Goal: Communication & Community: Participate in discussion

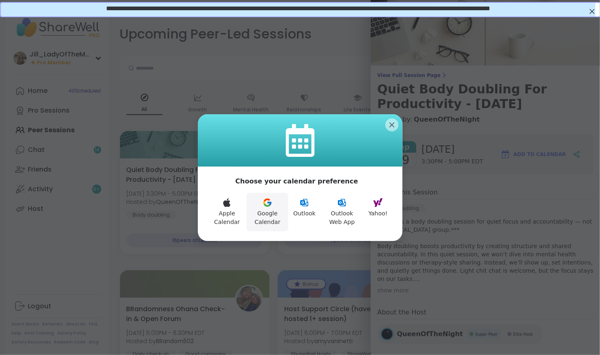
click at [265, 205] on icon at bounding box center [267, 204] width 7 height 3
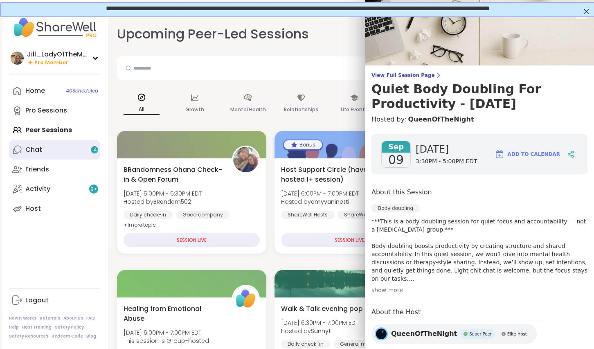
click at [79, 149] on link "Chat 14" at bounding box center [54, 150] width 91 height 20
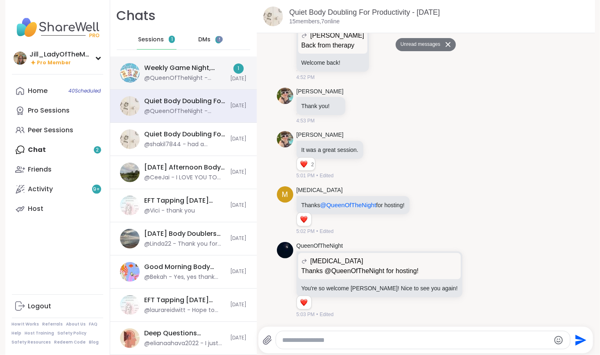
click at [194, 70] on div "Weekly Game Night, [DATE]" at bounding box center [184, 67] width 81 height 9
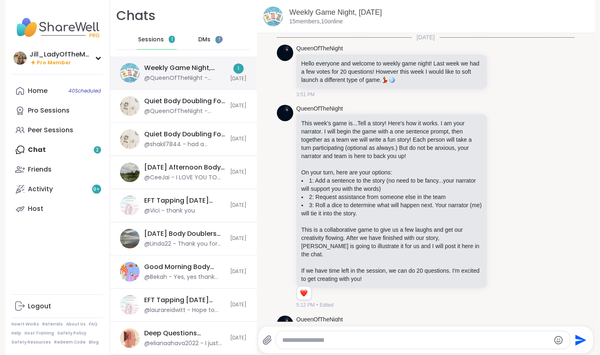
scroll to position [198, 0]
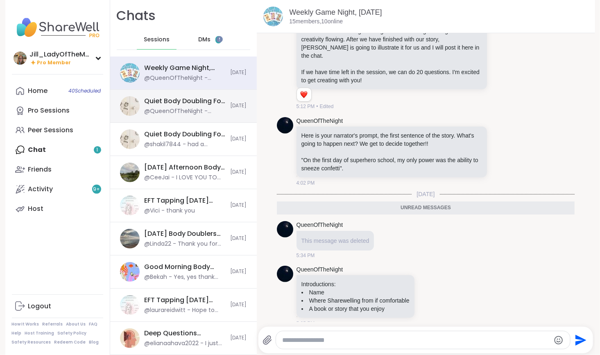
click at [195, 104] on div "Quiet Body Doubling For Productivity - [DATE]" at bounding box center [184, 101] width 81 height 9
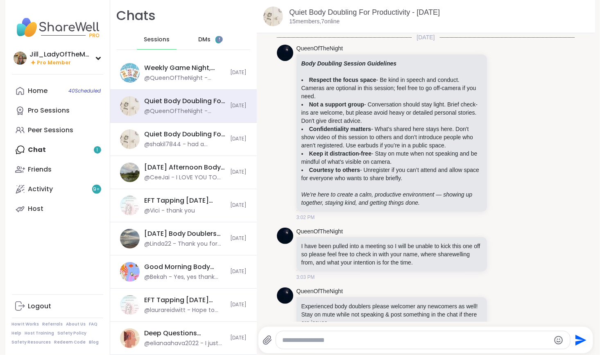
scroll to position [1822, 0]
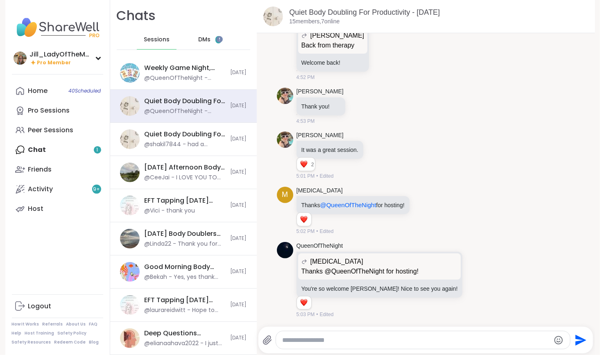
click at [200, 37] on span "DMs" at bounding box center [204, 40] width 12 height 8
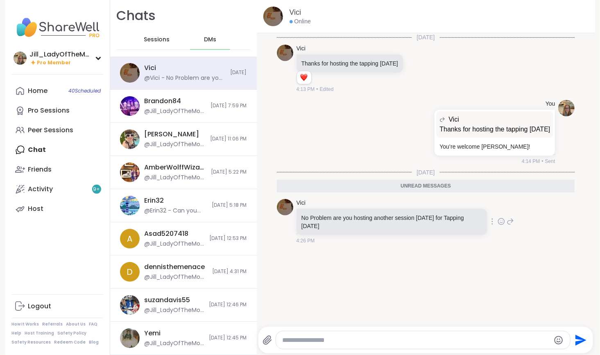
click at [507, 220] on icon at bounding box center [510, 222] width 6 height 6
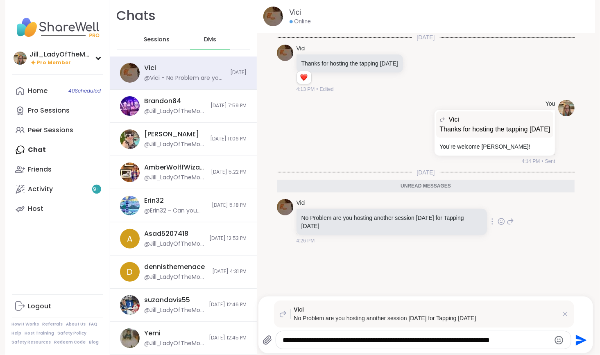
type textarea "**********"
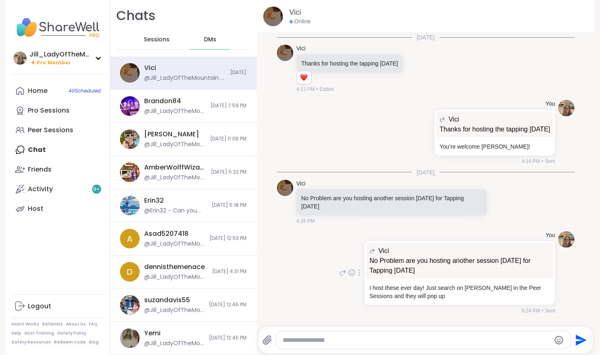
click at [359, 270] on icon at bounding box center [359, 273] width 1 height 6
click at [365, 282] on icon at bounding box center [369, 284] width 8 height 8
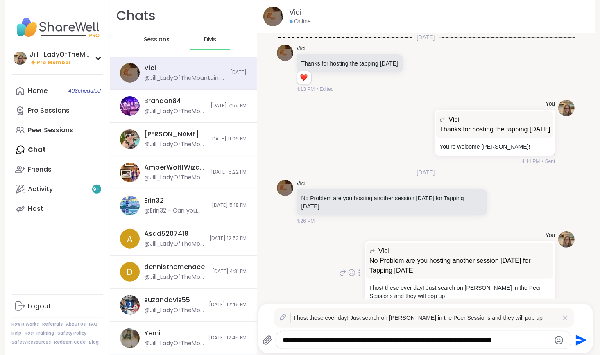
click at [327, 338] on textarea "**********" at bounding box center [415, 340] width 267 height 8
type textarea "**********"
click at [577, 340] on icon "Send" at bounding box center [579, 340] width 13 height 13
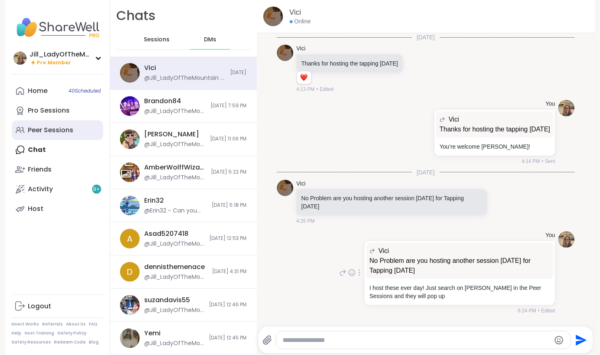
click at [66, 128] on div "Peer Sessions" at bounding box center [50, 130] width 45 height 9
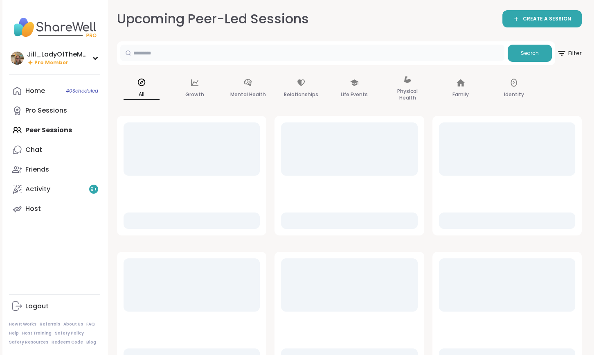
click at [325, 56] on input "text" at bounding box center [312, 53] width 384 height 16
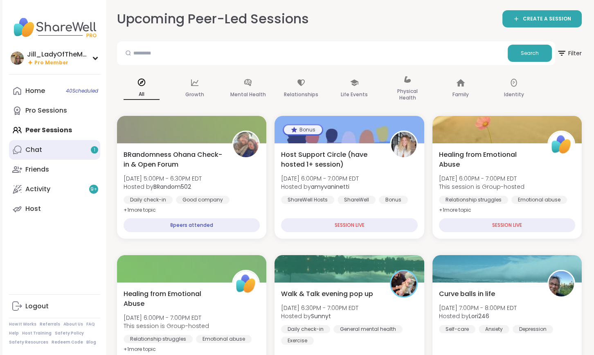
click at [85, 149] on link "Chat 1" at bounding box center [54, 150] width 91 height 20
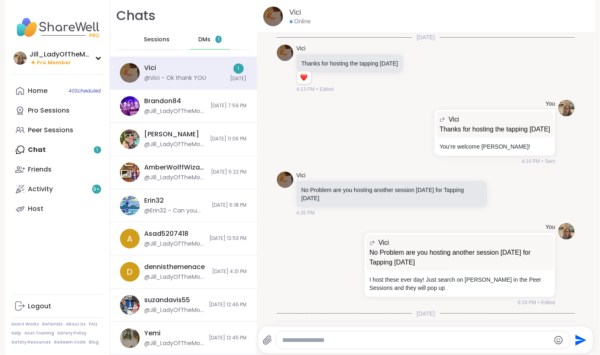
scroll to position [58, 0]
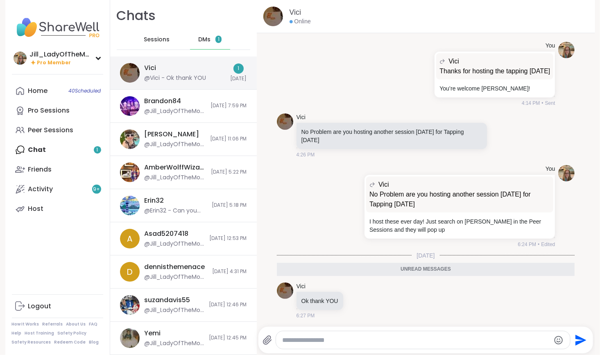
click at [175, 72] on div "Vici @Vici - Ok thank YOU" at bounding box center [184, 72] width 81 height 19
click at [358, 204] on icon at bounding box center [359, 206] width 2 height 7
click at [339, 183] on div "You Vici No Problem are you hosting another session next Tuesday for Tapping Tu…" at bounding box center [445, 206] width 217 height 83
click at [354, 299] on icon at bounding box center [357, 300] width 7 height 8
click at [354, 287] on div "Select Reaction: Heart" at bounding box center [357, 287] width 7 height 7
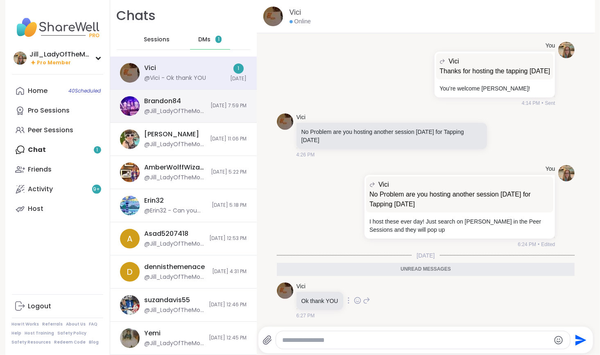
click at [187, 113] on div "@Jill_LadyOfTheMountain - Same! You always make me smile, hat or no hat (but es…" at bounding box center [174, 111] width 61 height 8
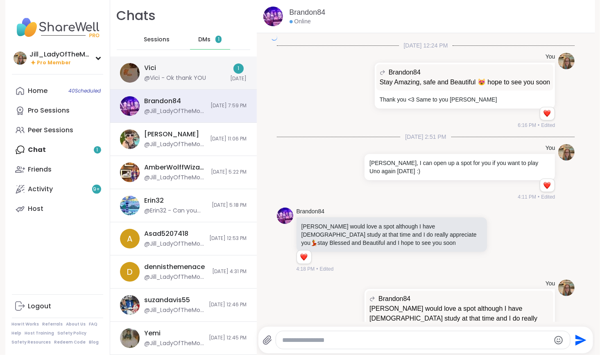
scroll to position [1592, 0]
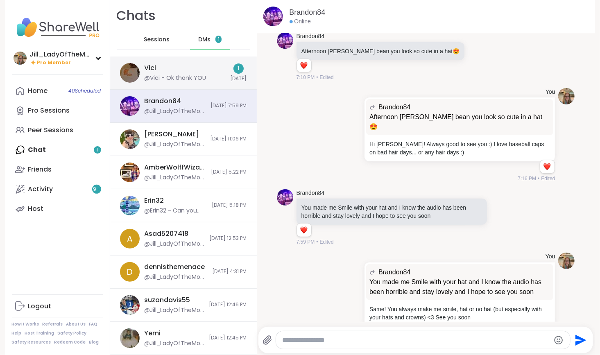
click at [180, 69] on div "Vici @Vici - Ok thank YOU" at bounding box center [184, 72] width 81 height 19
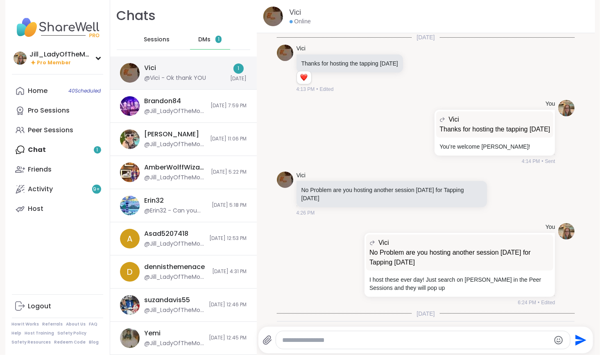
scroll to position [58, 0]
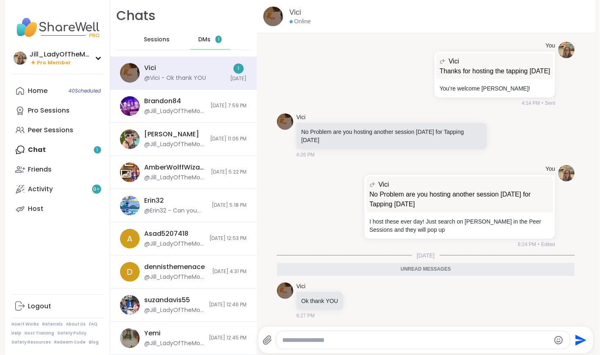
click at [198, 36] on span "DMs" at bounding box center [204, 40] width 12 height 8
click at [170, 93] on div "Brandon84 @Jill_LadyOfTheMountain - Same! You always make me smile, hat or no h…" at bounding box center [183, 106] width 147 height 33
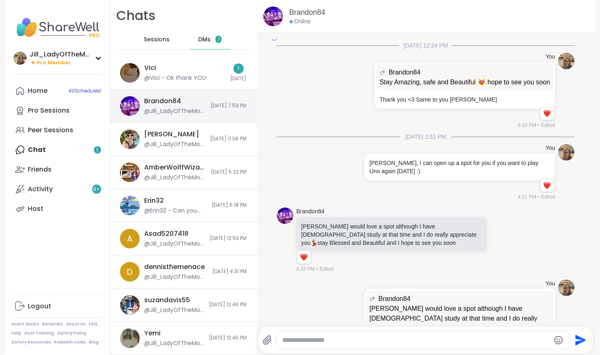
scroll to position [1592, 0]
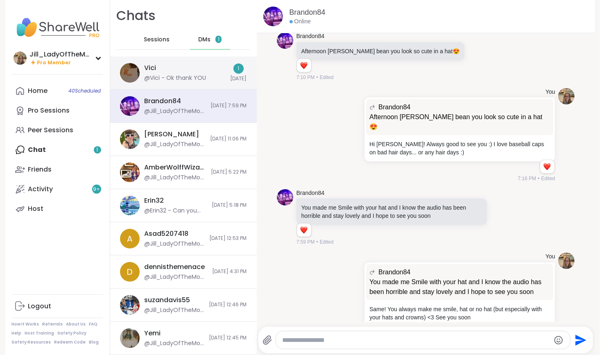
click at [166, 70] on div "Vici @Vici - Ok thank YOU" at bounding box center [184, 72] width 81 height 19
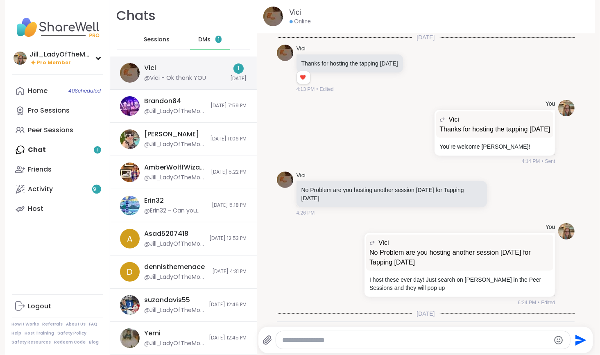
scroll to position [58, 0]
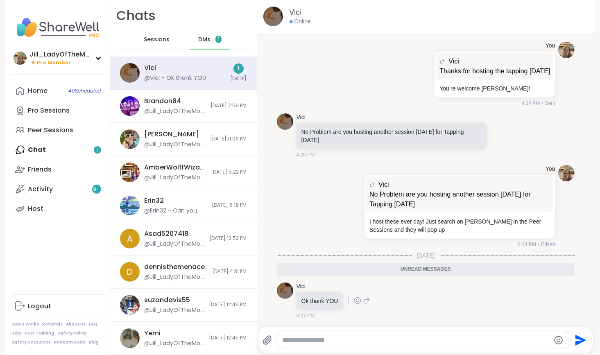
click at [354, 297] on icon at bounding box center [357, 300] width 7 height 8
click at [354, 284] on div "Select Reaction: Heart" at bounding box center [357, 287] width 7 height 7
click at [74, 153] on div "Home 40 Scheduled Pro Sessions Peer Sessions Chat 1 Friends Activity 9 + Host" at bounding box center [57, 150] width 91 height 138
click at [64, 211] on link "Host" at bounding box center [57, 209] width 91 height 20
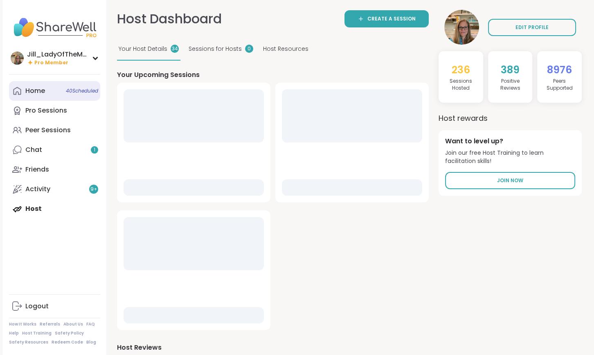
click at [76, 90] on span "40 Scheduled" at bounding box center [82, 91] width 32 height 7
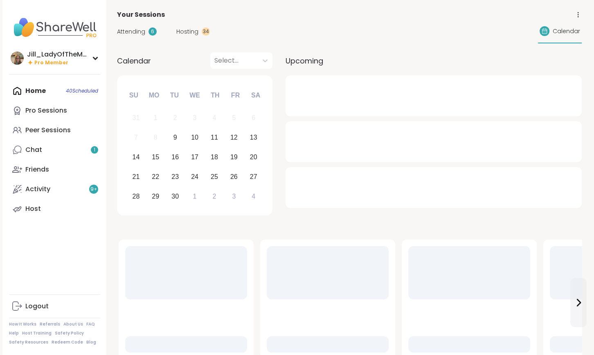
click at [135, 29] on span "Attending" at bounding box center [131, 31] width 28 height 9
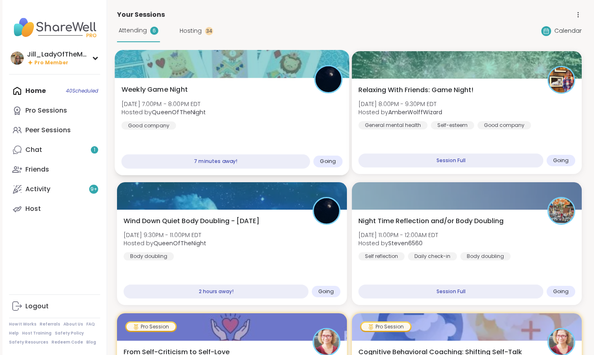
click at [239, 122] on div "Weekly Game Night Tue, Sep 09 | 7:00PM - 8:00PM EDT Hosted by QueenOfTheNight G…" at bounding box center [232, 107] width 221 height 45
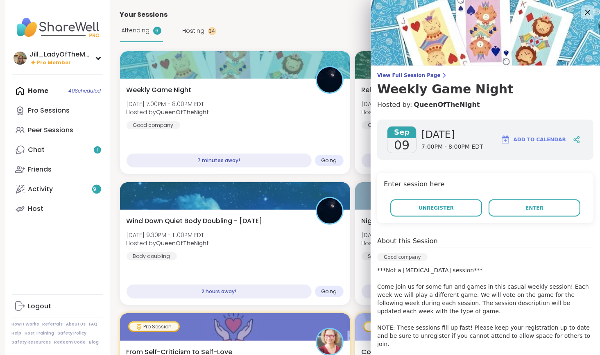
click at [582, 11] on icon at bounding box center [587, 12] width 10 height 10
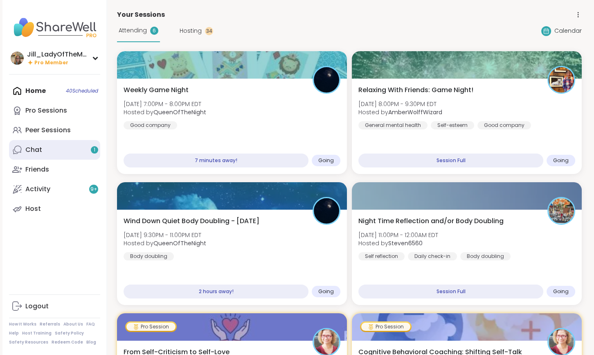
click at [92, 150] on div "1" at bounding box center [94, 149] width 7 height 7
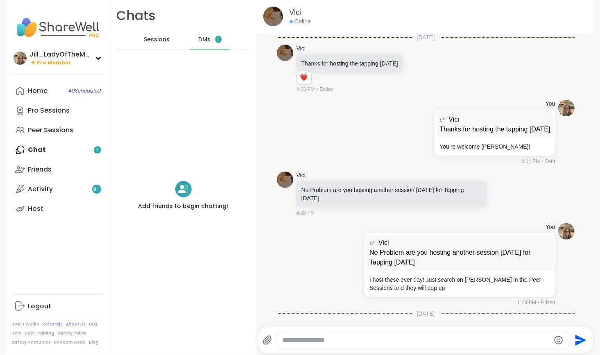
scroll to position [58, 0]
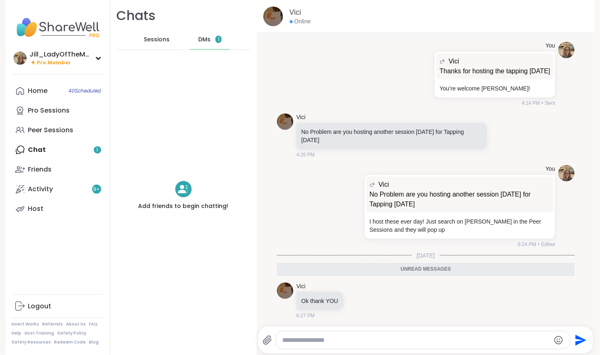
click at [163, 36] on span "Sessions" at bounding box center [157, 40] width 26 height 8
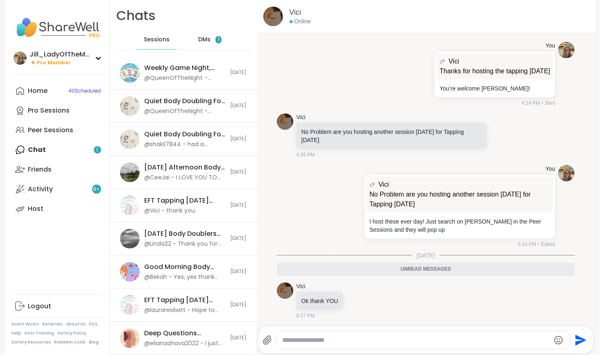
click at [203, 39] on span "DMs" at bounding box center [204, 40] width 12 height 8
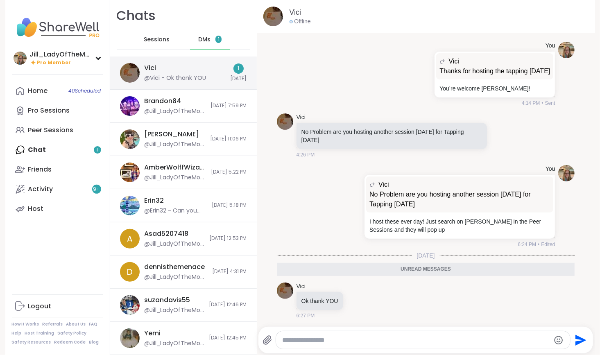
click at [194, 76] on div "@Vici - Ok thank YOU" at bounding box center [175, 78] width 62 height 8
click at [277, 207] on div "You Vici No Problem are you hosting another session next Tuesday for Tapping Tu…" at bounding box center [426, 207] width 298 height 90
click at [356, 300] on icon at bounding box center [356, 300] width 0 height 0
click at [354, 286] on div "Select Reaction: Heart" at bounding box center [357, 287] width 7 height 7
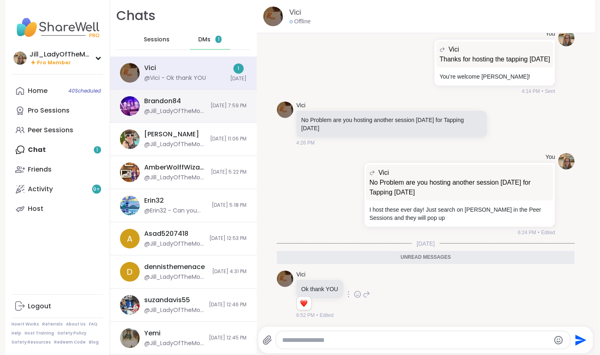
click at [215, 105] on span "9/8/2025, 7:59 PM" at bounding box center [229, 105] width 36 height 7
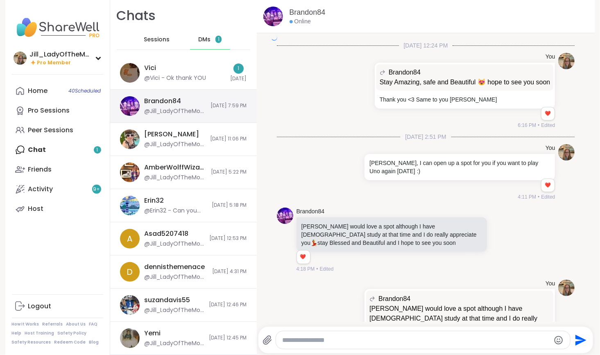
scroll to position [1795, 0]
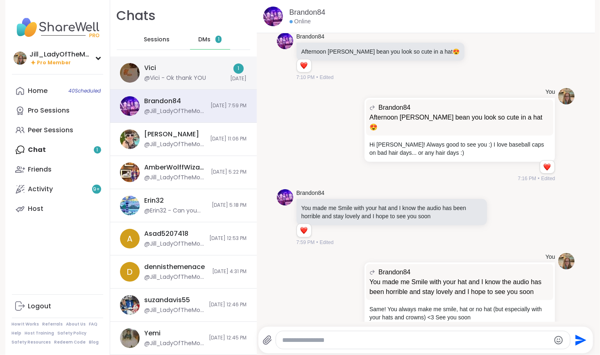
click at [185, 75] on div "@Vici - Ok thank YOU" at bounding box center [175, 78] width 62 height 8
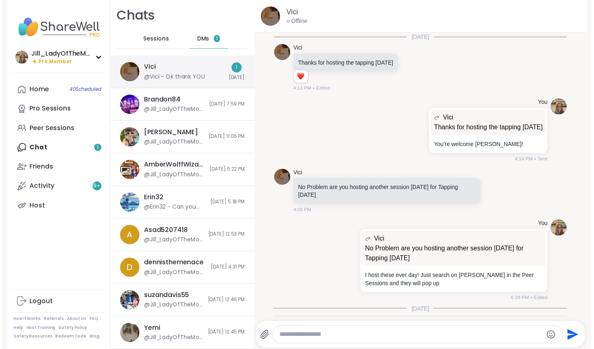
scroll to position [70, 0]
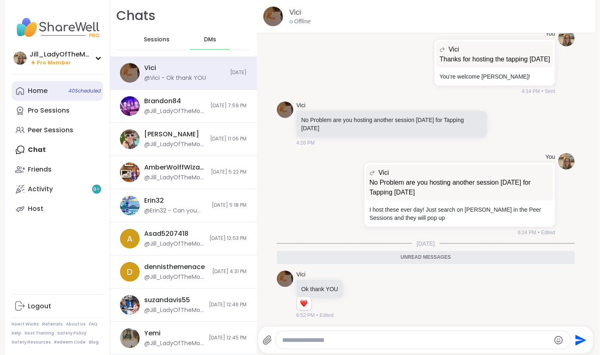
click at [69, 88] on span "40 Scheduled" at bounding box center [85, 91] width 32 height 7
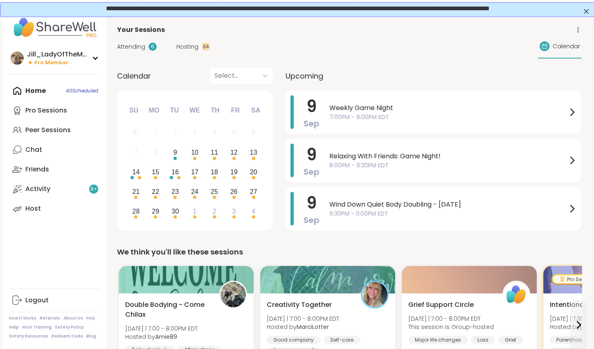
click at [134, 44] on span "Attending" at bounding box center [131, 47] width 28 height 9
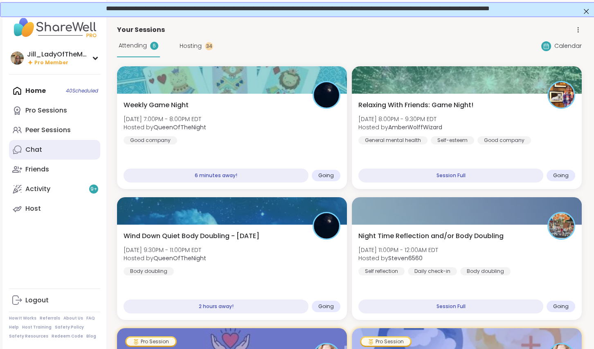
click at [73, 146] on link "Chat" at bounding box center [54, 150] width 91 height 20
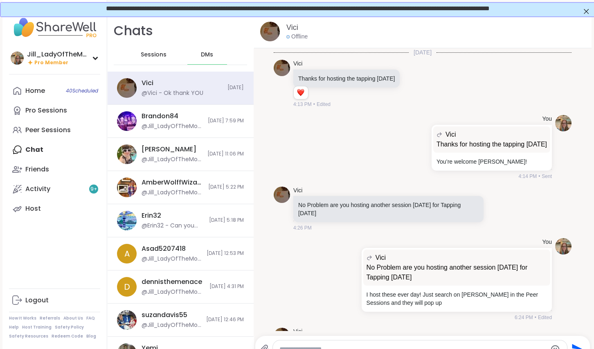
scroll to position [42, 0]
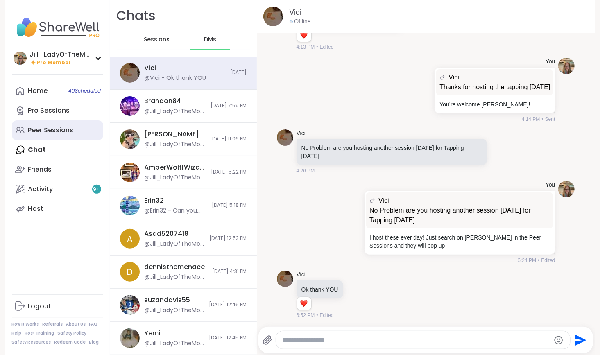
click at [66, 134] on div "Peer Sessions" at bounding box center [50, 130] width 45 height 9
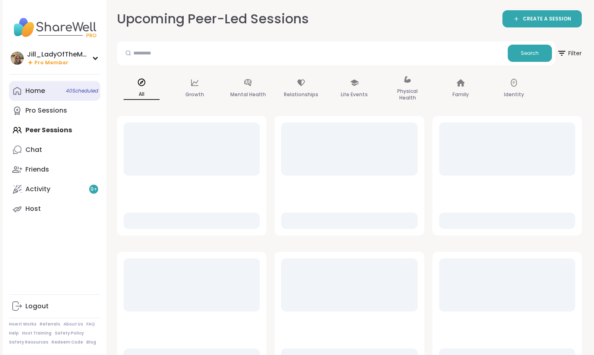
click at [81, 90] on span "40 Scheduled" at bounding box center [82, 91] width 32 height 7
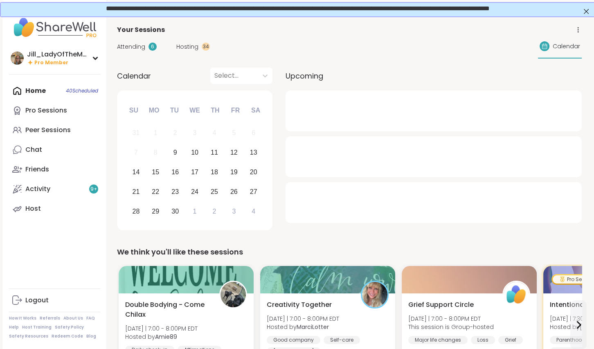
click at [140, 45] on span "Attending" at bounding box center [131, 47] width 28 height 9
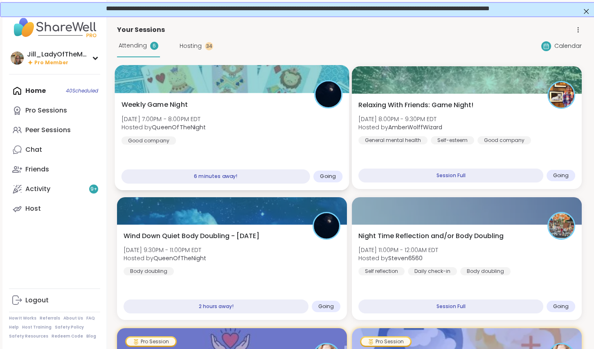
click at [277, 123] on div "Weekly Game Night Tue, Sep 09 | 7:00PM - 8:00PM EDT Hosted by QueenOfTheNight G…" at bounding box center [232, 122] width 221 height 45
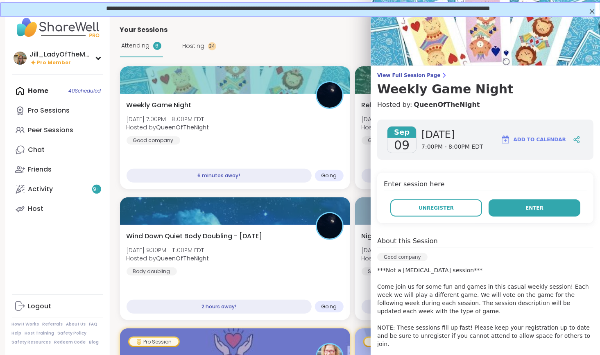
click at [513, 210] on button "Enter" at bounding box center [534, 207] width 92 height 17
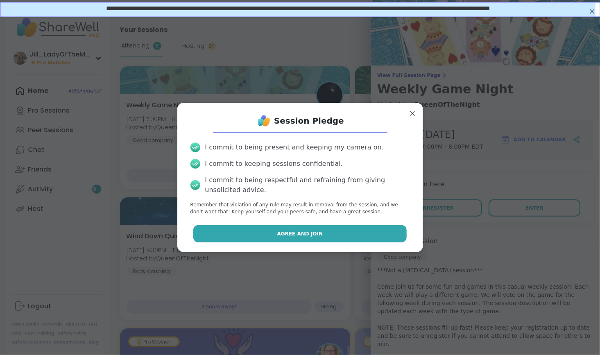
click at [378, 227] on button "Agree and Join" at bounding box center [299, 233] width 213 height 17
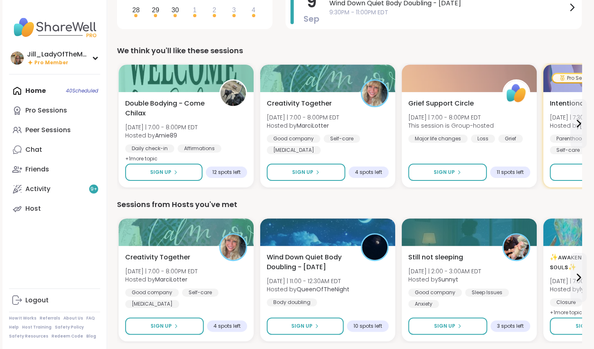
scroll to position [206, 0]
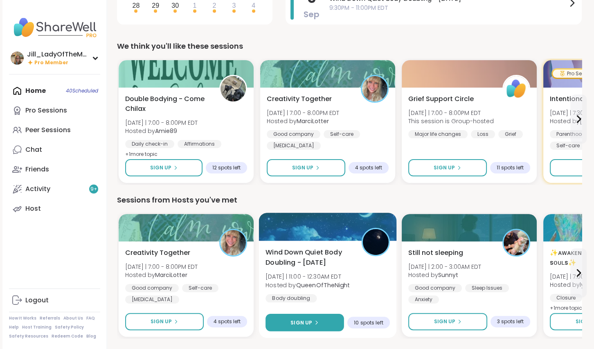
click at [311, 321] on span "Sign Up" at bounding box center [302, 322] width 22 height 7
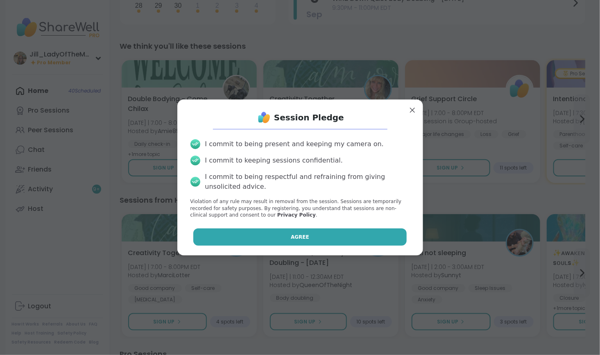
click at [304, 239] on button "Agree" at bounding box center [299, 236] width 213 height 17
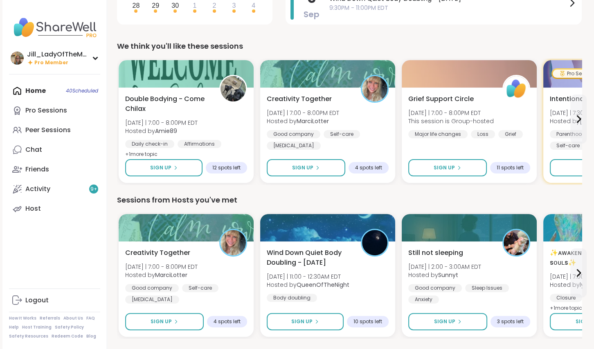
click at [79, 92] on div "Home 40 Scheduled Pro Sessions Peer Sessions Chat Friends Activity 9 + Host" at bounding box center [54, 150] width 91 height 138
click at [41, 91] on div "Home 40 Scheduled Pro Sessions Peer Sessions Chat Friends Activity 9 + Host" at bounding box center [54, 150] width 91 height 138
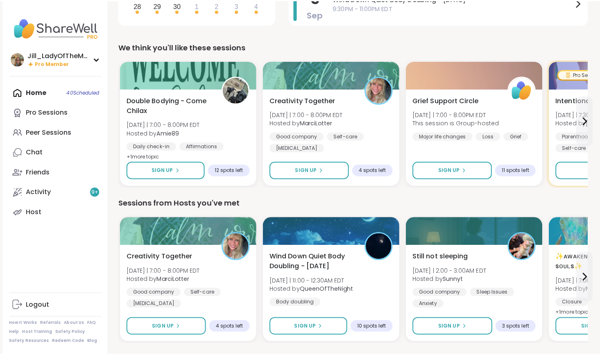
scroll to position [0, 0]
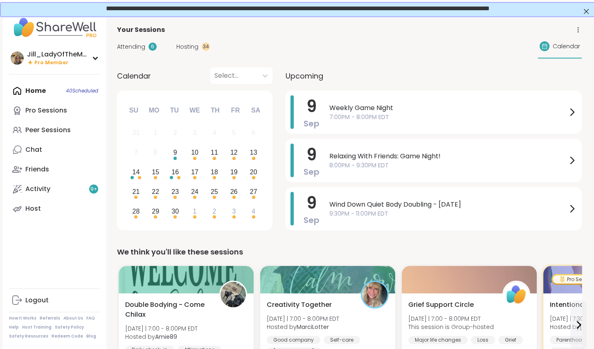
click at [190, 46] on span "Hosting" at bounding box center [187, 47] width 22 height 9
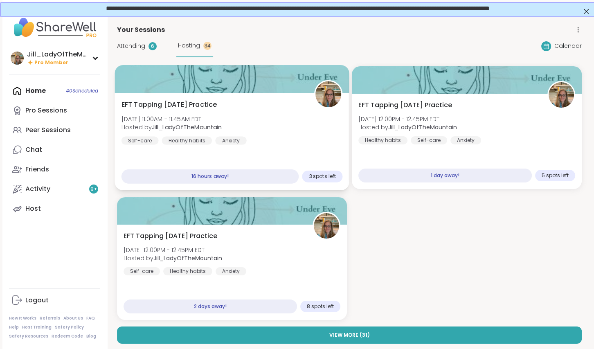
click at [275, 115] on div "EFT Tapping Wednesday Practice Wed, Sep 10 | 11:00AM - 11:45AM EDT Hosted by Ji…" at bounding box center [232, 122] width 221 height 45
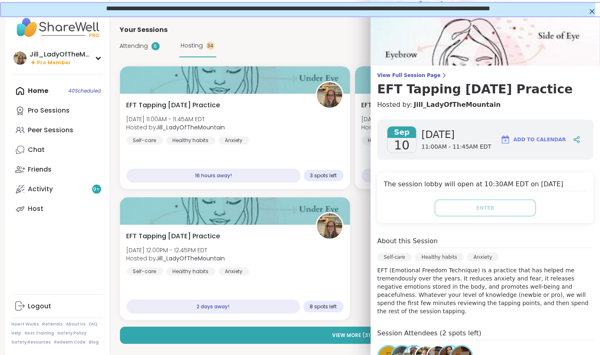
click at [513, 140] on span "Add to Calendar" at bounding box center [539, 139] width 52 height 7
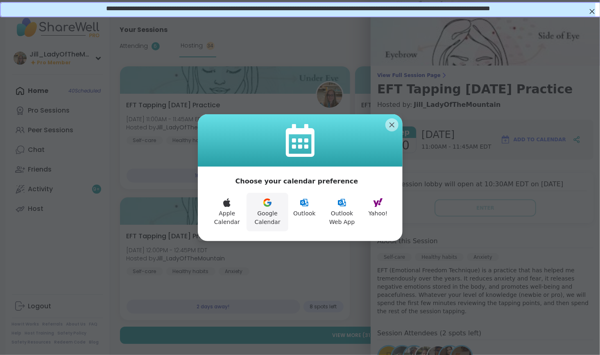
click at [269, 208] on button "Google Calendar" at bounding box center [267, 212] width 42 height 38
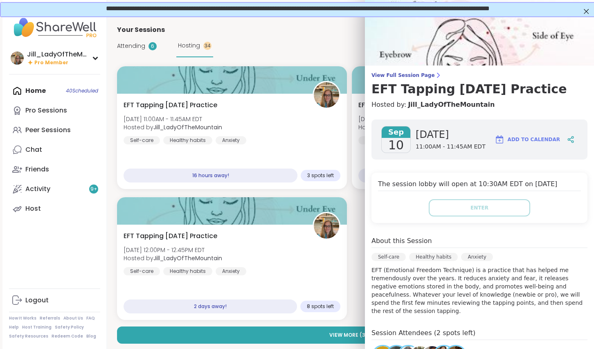
click at [135, 43] on span "Attending" at bounding box center [131, 46] width 28 height 9
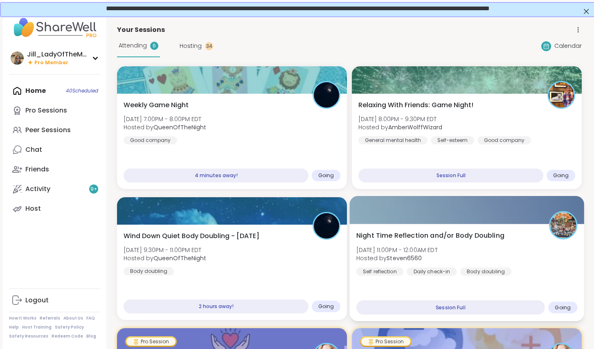
click at [483, 269] on div "Body doubling" at bounding box center [485, 271] width 51 height 8
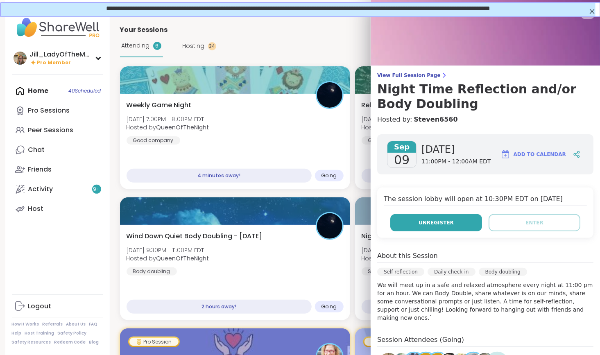
click at [431, 224] on span "Unregister" at bounding box center [435, 222] width 35 height 7
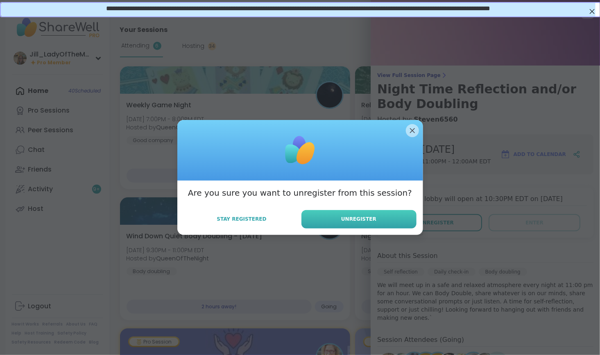
click at [378, 217] on button "Unregister" at bounding box center [358, 219] width 115 height 18
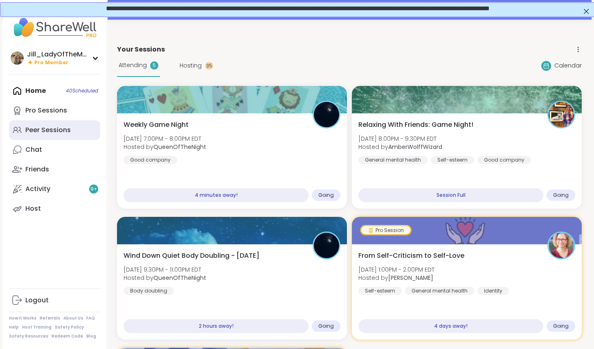
click at [56, 129] on div "Peer Sessions" at bounding box center [47, 130] width 45 height 9
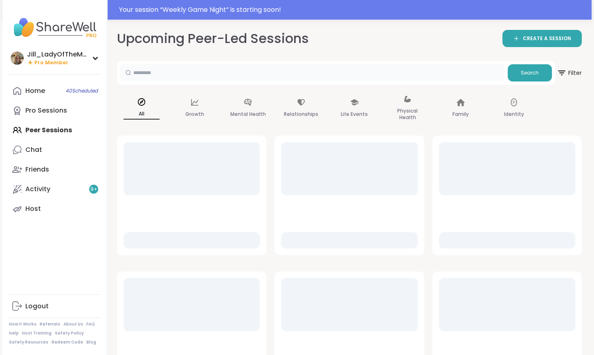
click at [151, 72] on input "text" at bounding box center [312, 72] width 384 height 16
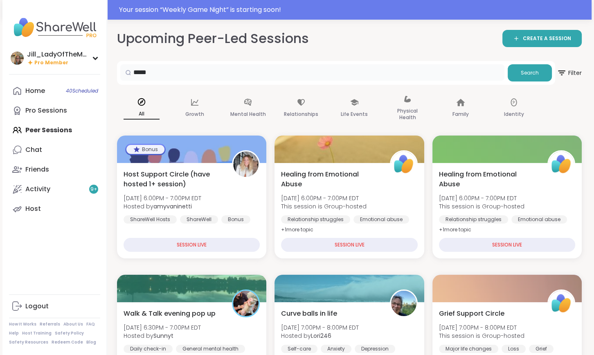
type input "*****"
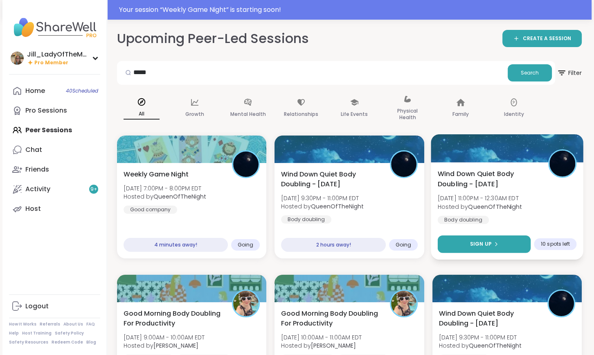
click at [472, 241] on span "Sign Up" at bounding box center [481, 243] width 22 height 7
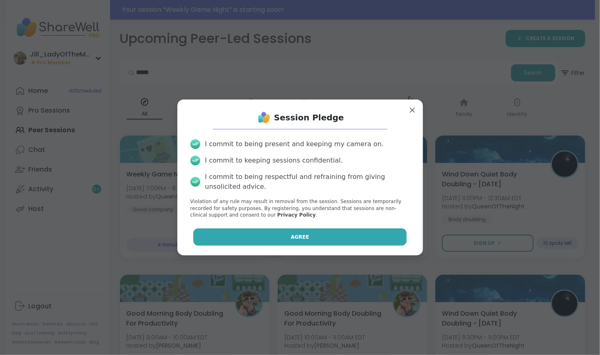
click at [350, 235] on button "Agree" at bounding box center [299, 236] width 213 height 17
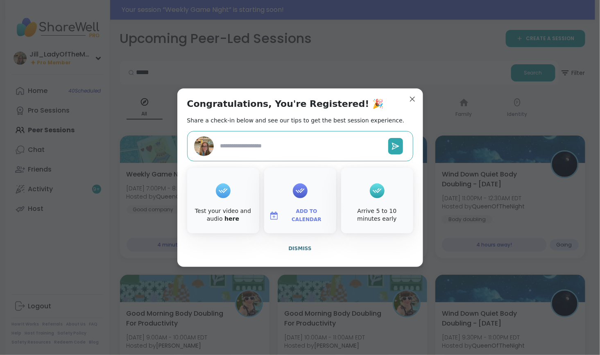
click at [286, 216] on span "Add to Calendar" at bounding box center [306, 215] width 49 height 16
click at [294, 139] on button "Google Calendar" at bounding box center [300, 141] width 62 height 18
type textarea "*"
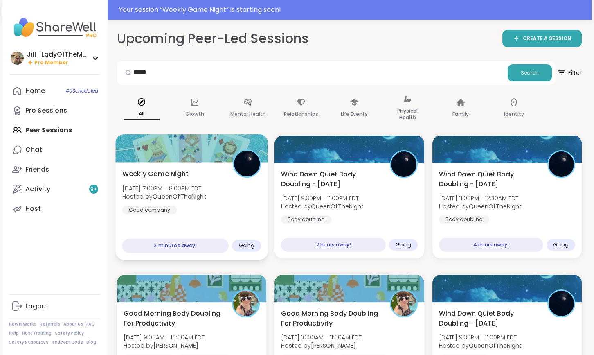
click at [225, 207] on div "Weekly Game Night Tue, Sep 09 | 7:00PM - 8:00PM EDT Hosted by QueenOfTheNight G…" at bounding box center [191, 191] width 139 height 45
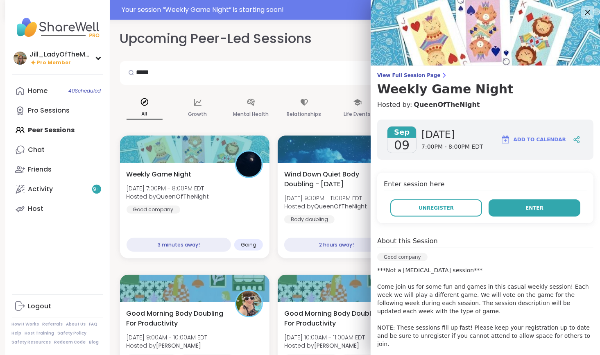
click at [525, 211] on span "Enter" at bounding box center [534, 207] width 18 height 7
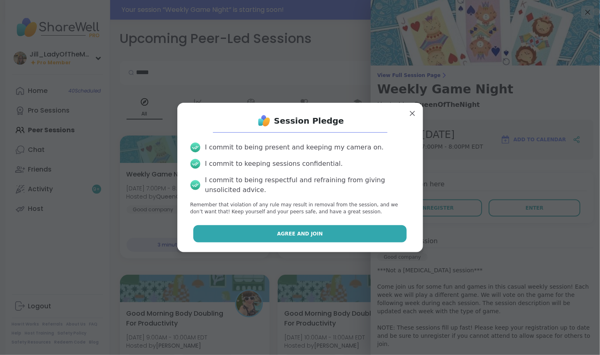
click at [338, 227] on button "Agree and Join" at bounding box center [299, 233] width 213 height 17
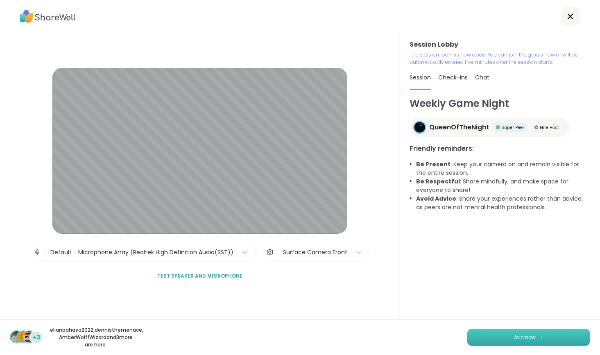
click at [513, 334] on span "Join now" at bounding box center [524, 337] width 23 height 7
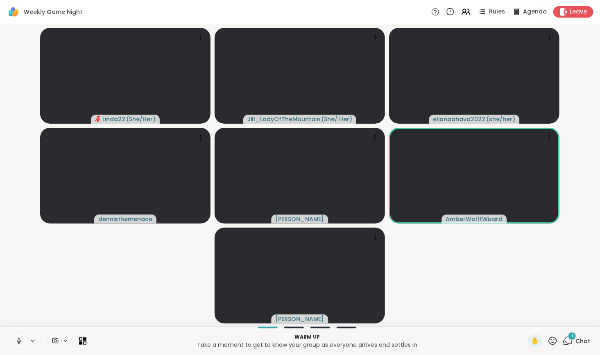
click at [562, 338] on icon at bounding box center [567, 341] width 10 height 10
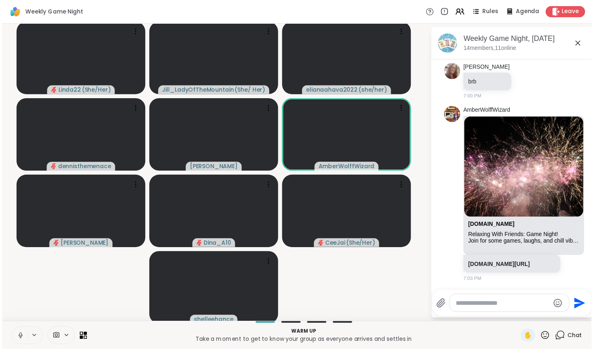
scroll to position [2, 0]
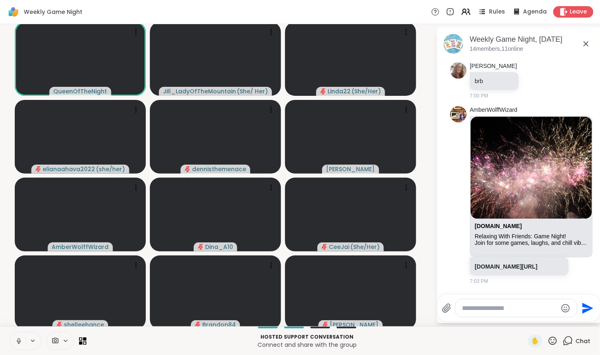
click at [485, 311] on textarea "Type your message" at bounding box center [509, 308] width 95 height 8
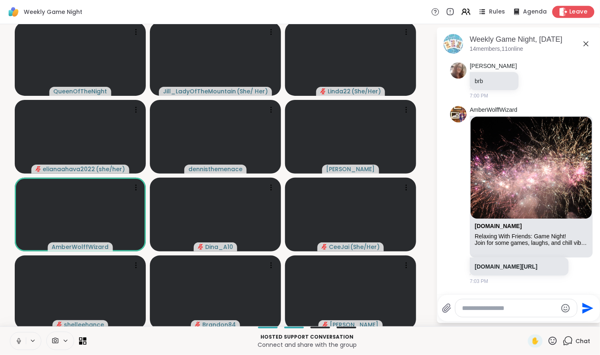
click at [570, 11] on span "Leave" at bounding box center [578, 12] width 18 height 9
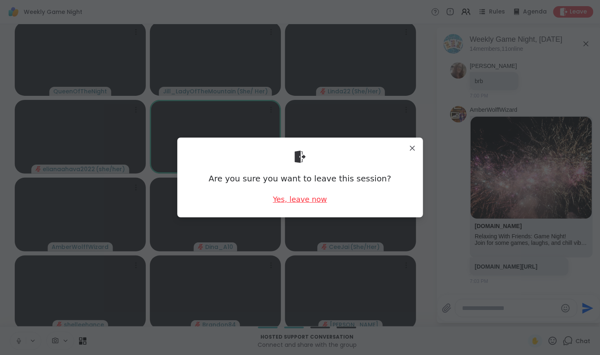
click at [306, 201] on div "Yes, leave now" at bounding box center [300, 199] width 54 height 10
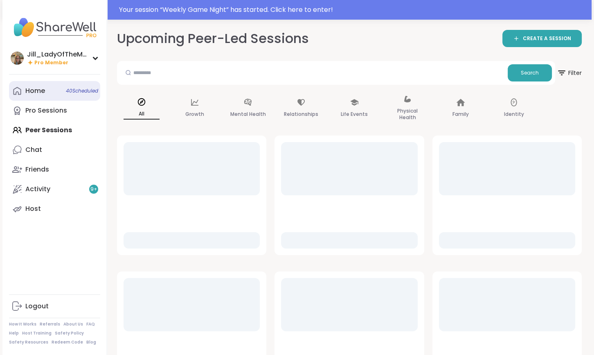
click at [69, 92] on span "40 Scheduled" at bounding box center [82, 91] width 32 height 7
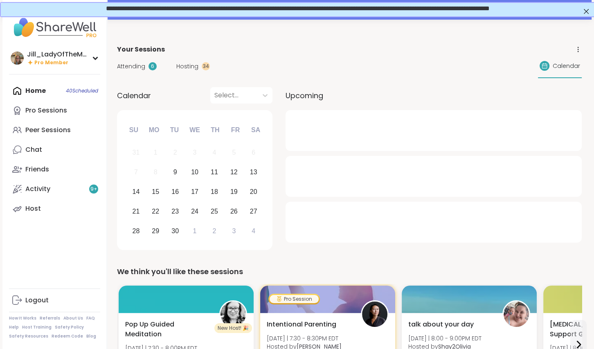
click at [140, 65] on span "Attending" at bounding box center [131, 66] width 28 height 9
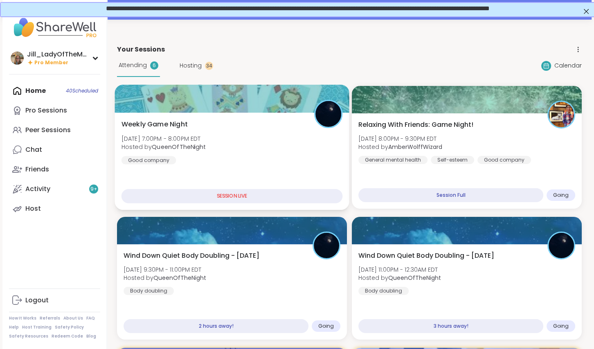
click at [237, 143] on div "Weekly Game Night Tue, Sep 09 | 7:00PM - 8:00PM EDT Hosted by QueenOfTheNight G…" at bounding box center [232, 142] width 221 height 45
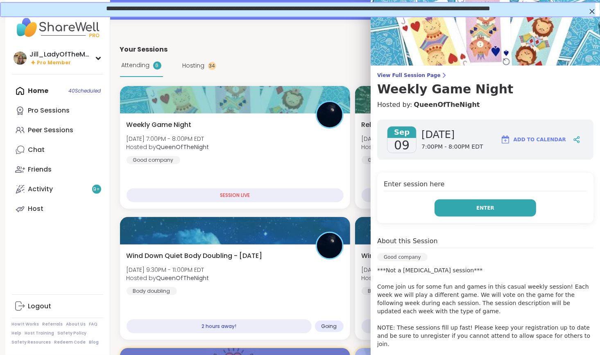
click at [447, 206] on button "Enter" at bounding box center [484, 207] width 101 height 17
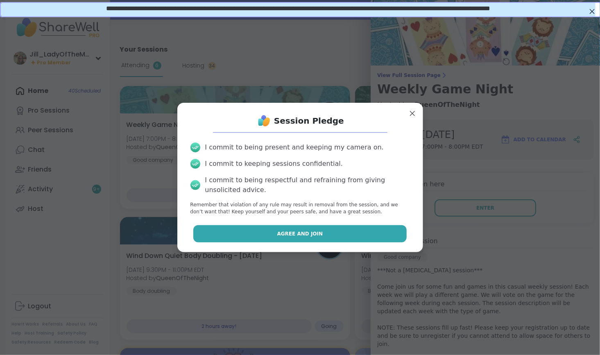
click at [361, 228] on button "Agree and Join" at bounding box center [299, 233] width 213 height 17
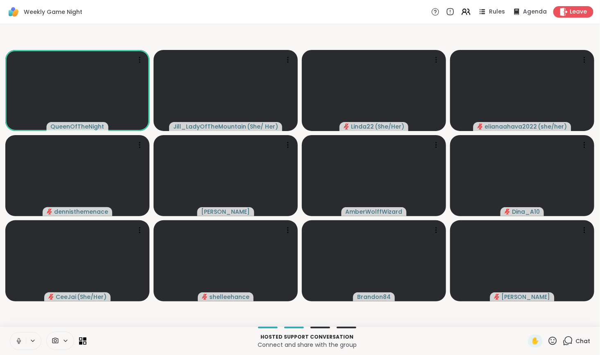
click at [564, 337] on icon at bounding box center [568, 339] width 8 height 7
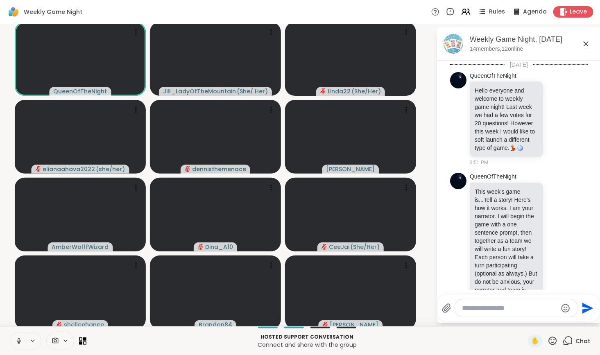
scroll to position [868, 0]
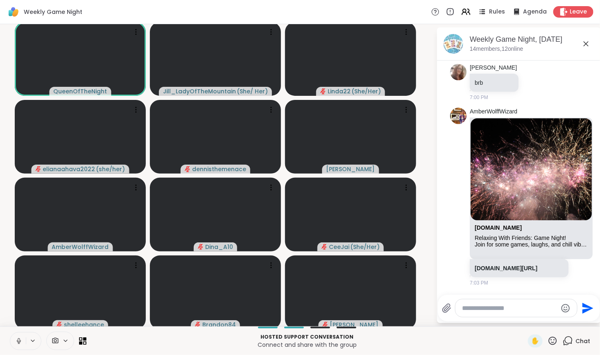
click at [18, 340] on icon at bounding box center [18, 340] width 7 height 7
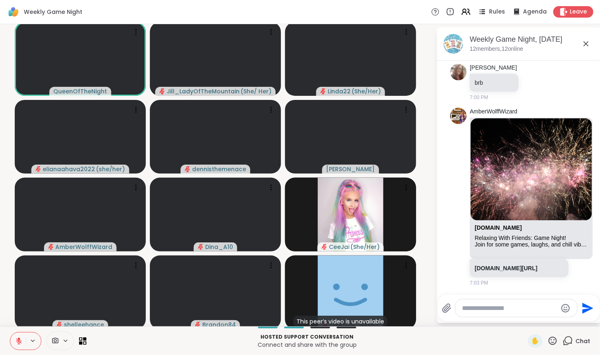
click at [547, 339] on icon at bounding box center [552, 341] width 10 height 10
click at [524, 321] on span "❤️" at bounding box center [528, 319] width 8 height 10
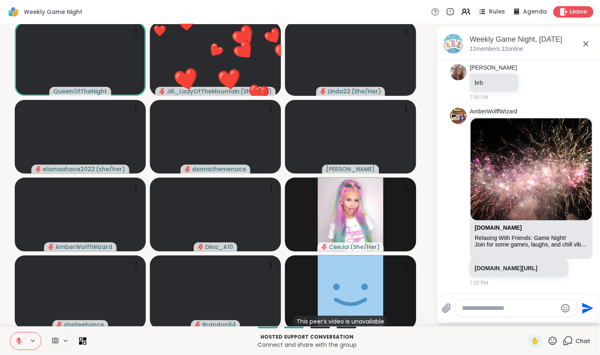
click at [548, 338] on icon at bounding box center [552, 340] width 8 height 8
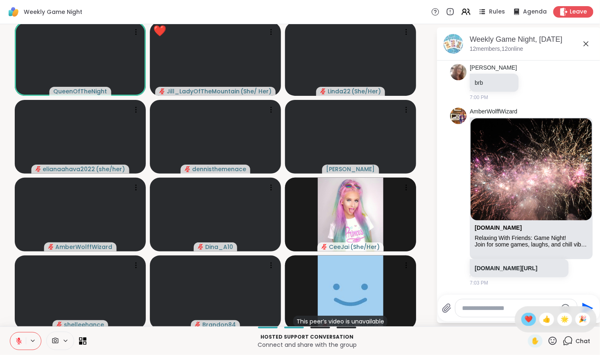
click at [521, 321] on div "❤️" at bounding box center [528, 319] width 15 height 13
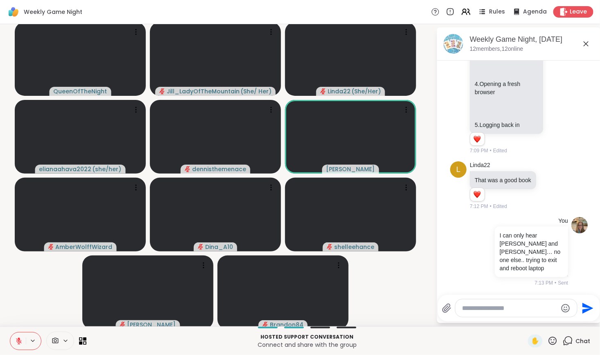
scroll to position [1345, 0]
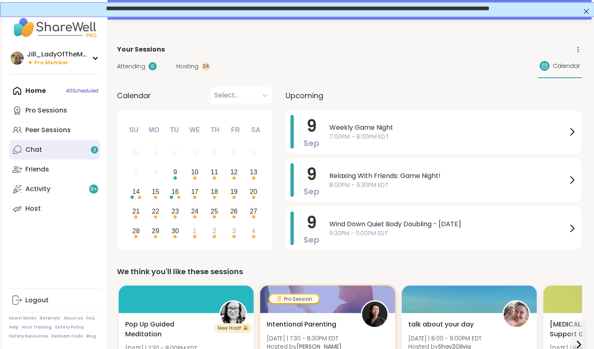
click at [68, 153] on link "Chat 3" at bounding box center [54, 150] width 91 height 20
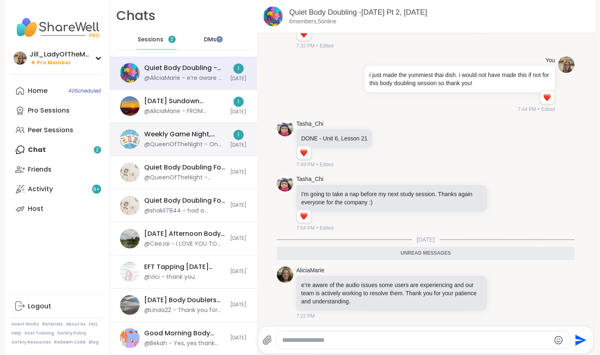
click at [158, 138] on div "Weekly Game Night, [DATE]" at bounding box center [184, 134] width 81 height 9
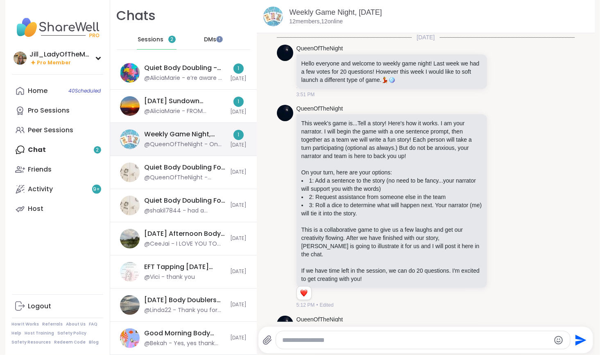
scroll to position [893, 0]
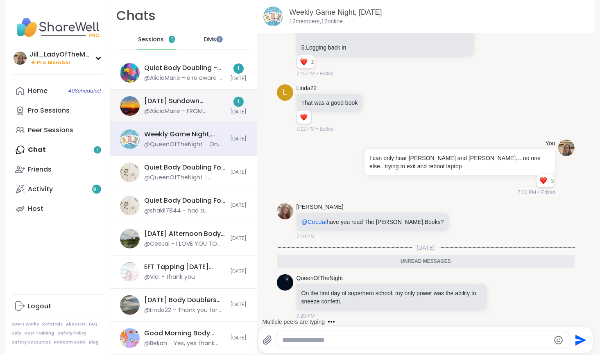
click at [153, 108] on div "@AliciaMarie - FROM SHAREWELL: Hi all - we’re aware of the tech issues happenin…" at bounding box center [184, 111] width 81 height 8
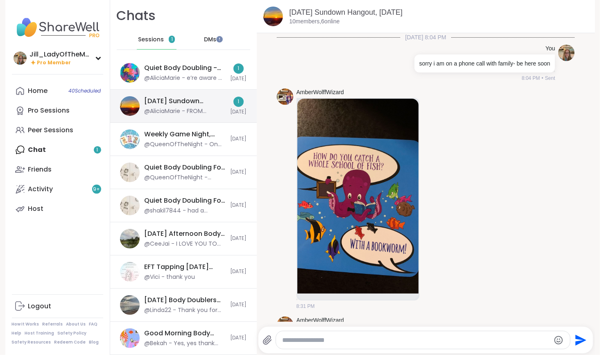
scroll to position [756, 0]
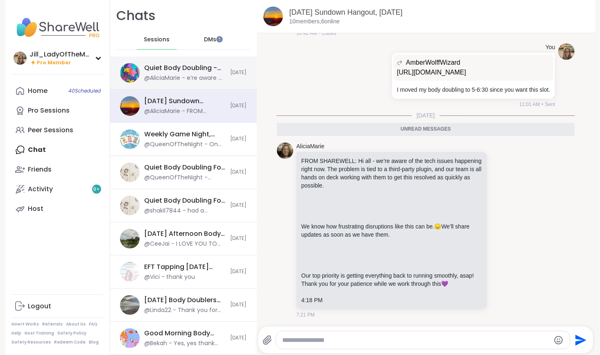
click at [155, 74] on div "@AliciaMarie - e’re aware of the audio issues some users are experiencing and o…" at bounding box center [184, 78] width 81 height 8
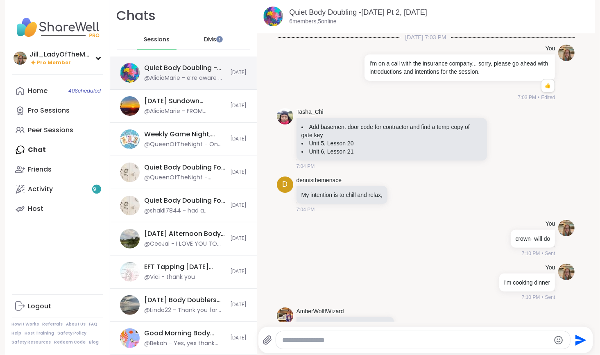
scroll to position [434, 0]
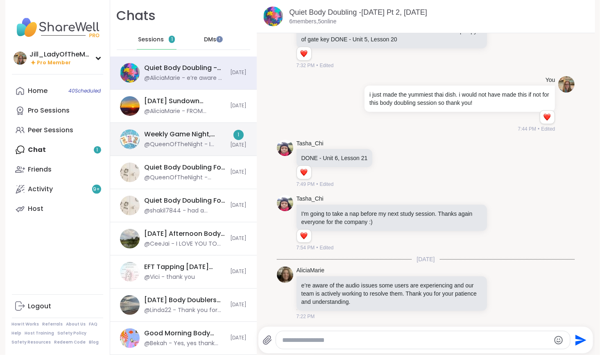
click at [133, 140] on img at bounding box center [130, 139] width 20 height 20
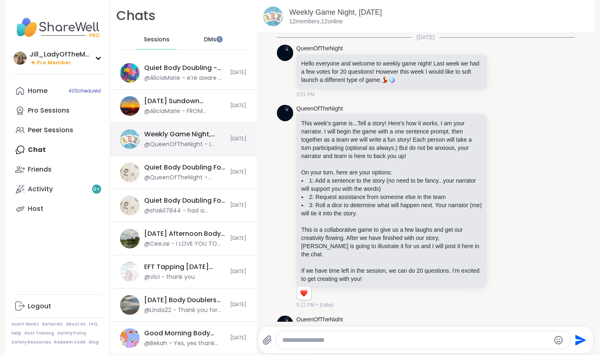
scroll to position [936, 0]
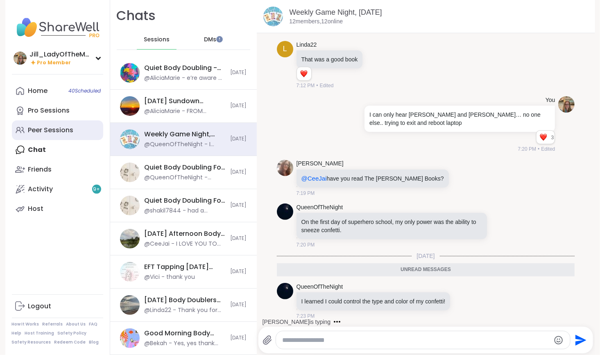
click at [59, 128] on div "Peer Sessions" at bounding box center [50, 130] width 45 height 9
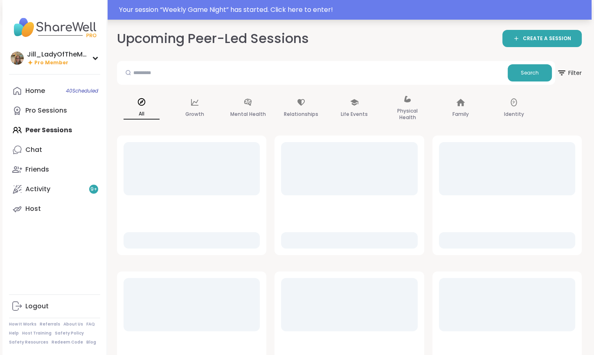
click at [232, 8] on div "Your session “ Weekly Game Night ” has started. Click here to enter!" at bounding box center [353, 10] width 468 height 10
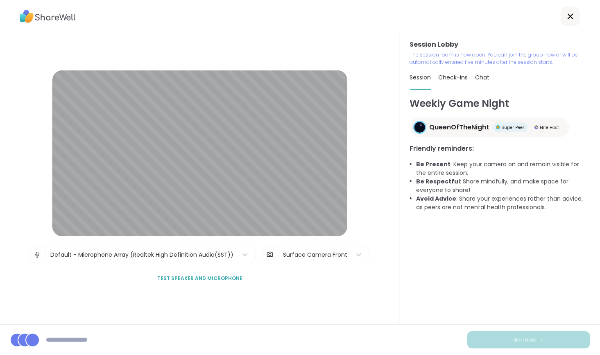
click at [585, 240] on div "Session Lobby The session room is now open. You can join the group now or will …" at bounding box center [500, 178] width 200 height 291
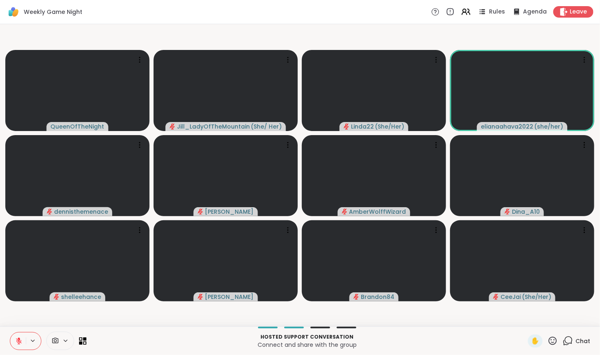
click at [563, 339] on icon at bounding box center [567, 341] width 10 height 10
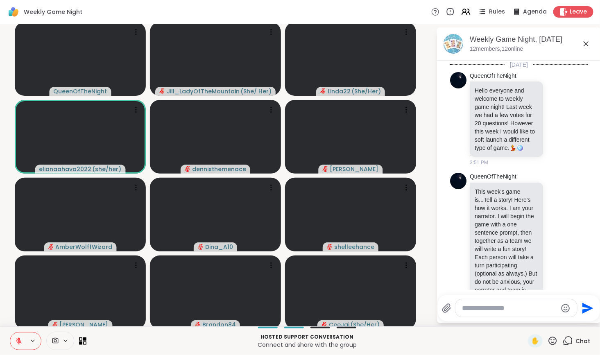
scroll to position [1545, 0]
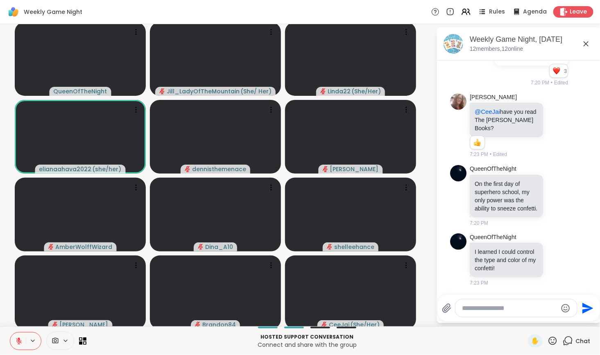
click at [498, 309] on textarea "Type your message" at bounding box center [509, 308] width 95 height 8
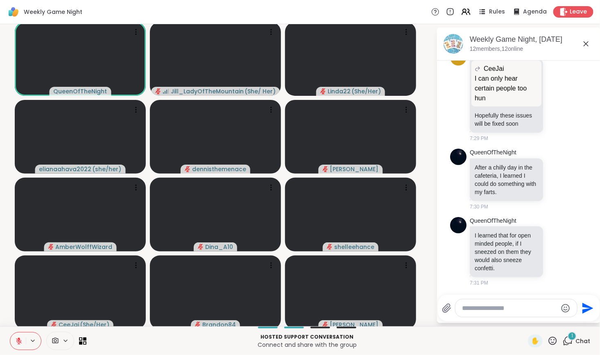
scroll to position [2293, 0]
click at [20, 342] on icon at bounding box center [19, 341] width 6 height 6
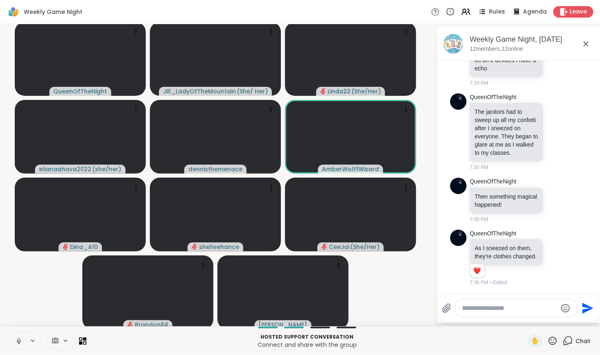
scroll to position [2765, 0]
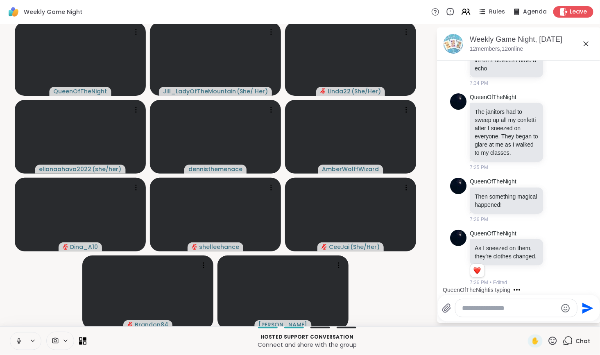
click at [17, 338] on icon at bounding box center [18, 340] width 7 height 7
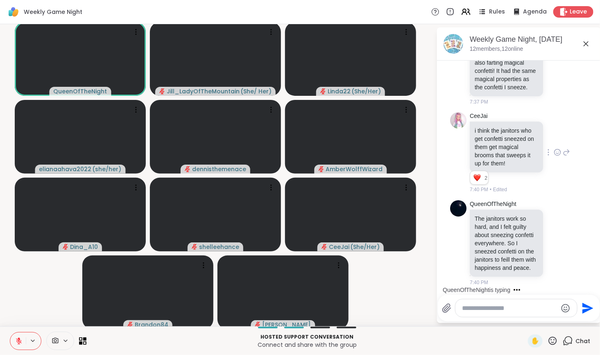
scroll to position [3066, 0]
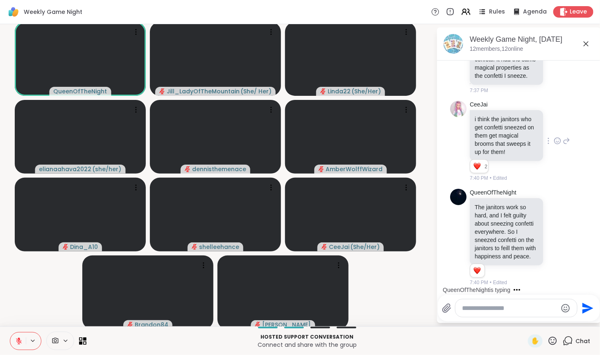
click at [554, 138] on icon at bounding box center [557, 141] width 6 height 6
click at [553, 124] on div "Select Reaction: Heart" at bounding box center [556, 127] width 7 height 7
click at [556, 238] on icon at bounding box center [557, 238] width 2 height 1
click at [553, 220] on div "Select Reaction: Heart" at bounding box center [556, 223] width 7 height 7
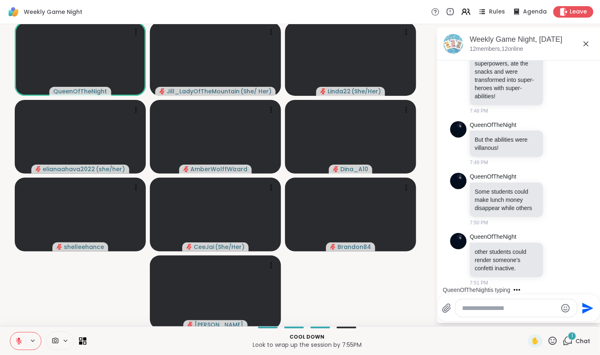
scroll to position [3759, 0]
click at [15, 336] on button at bounding box center [18, 340] width 16 height 17
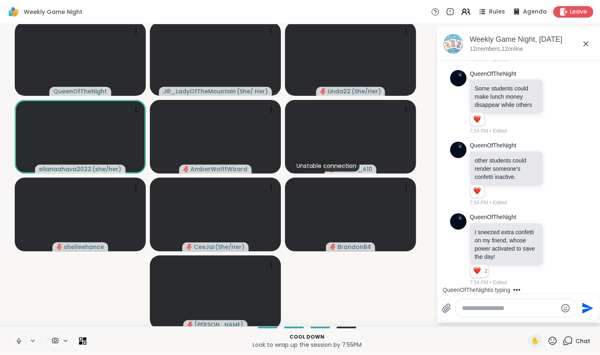
scroll to position [3918, 0]
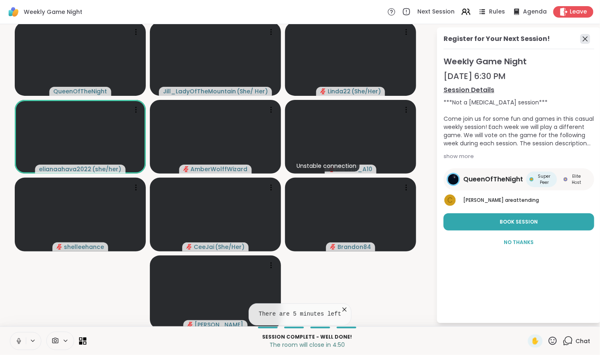
click at [580, 37] on icon at bounding box center [585, 39] width 10 height 10
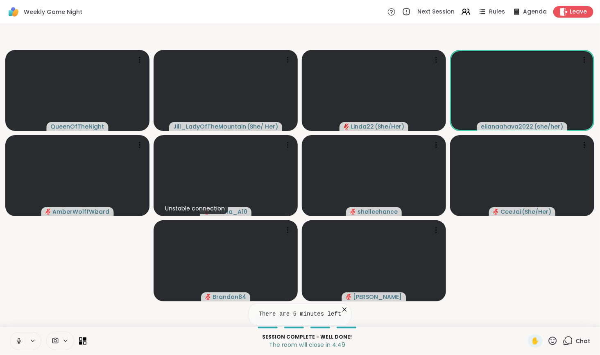
click at [562, 344] on icon at bounding box center [567, 341] width 10 height 10
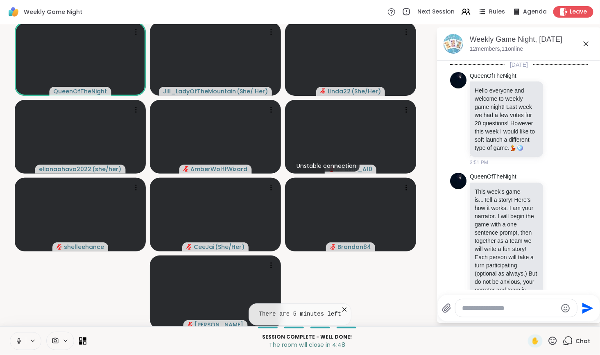
scroll to position [3881, 0]
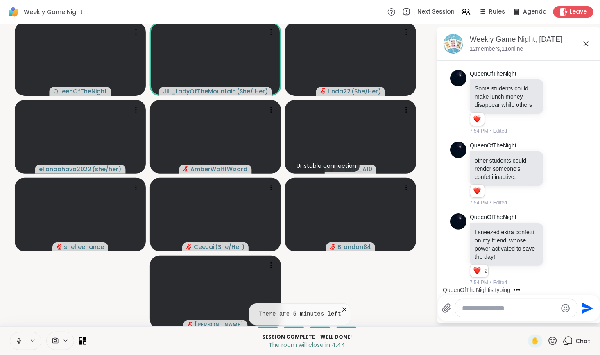
click at [19, 342] on icon at bounding box center [19, 341] width 4 height 2
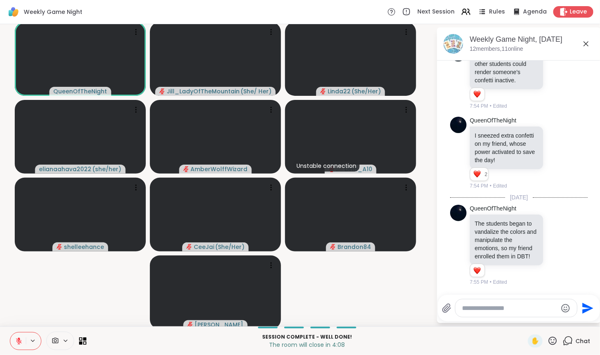
scroll to position [3994, 0]
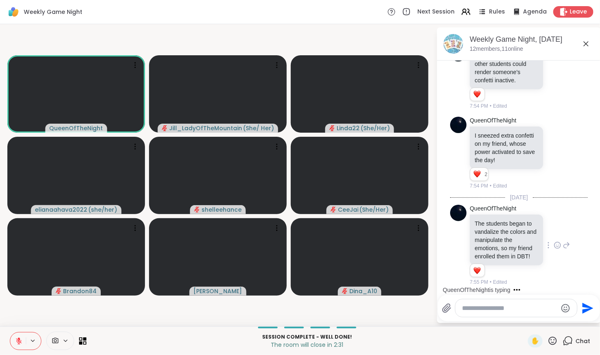
click at [553, 241] on icon at bounding box center [556, 245] width 7 height 8
click at [553, 228] on div "Select Reaction: Heart" at bounding box center [556, 231] width 7 height 7
click at [558, 152] on icon at bounding box center [558, 152] width 0 height 0
click at [553, 136] on div "Select Reaction: Heart" at bounding box center [556, 139] width 7 height 7
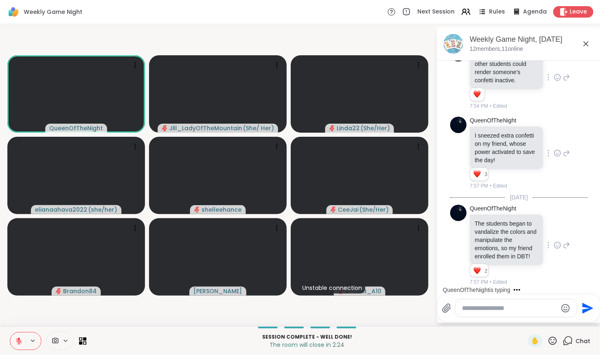
click at [553, 81] on icon at bounding box center [556, 77] width 7 height 8
click at [553, 68] on div "Select Reaction: Heart" at bounding box center [556, 64] width 7 height 7
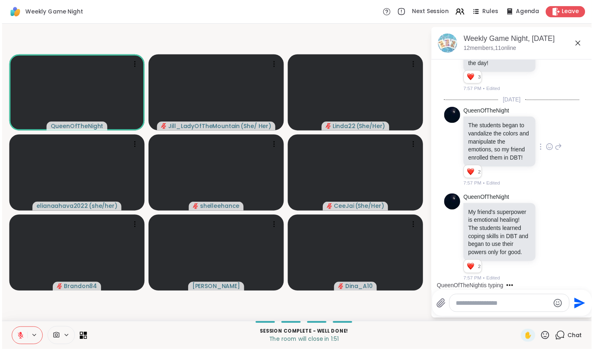
scroll to position [4175, 0]
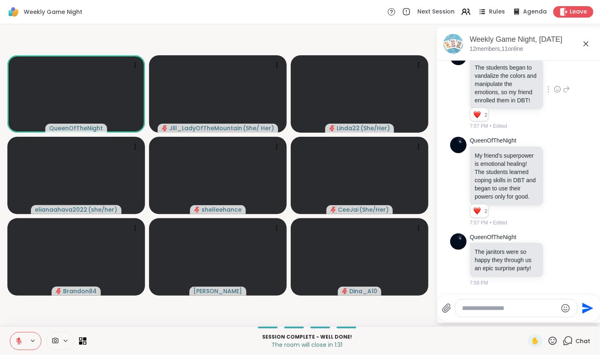
click at [548, 340] on icon at bounding box center [552, 340] width 8 height 8
click at [578, 321] on span "🎉" at bounding box center [582, 319] width 8 height 10
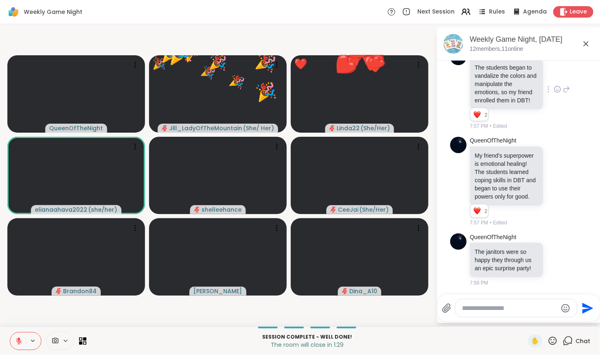
click at [547, 342] on icon at bounding box center [552, 341] width 10 height 10
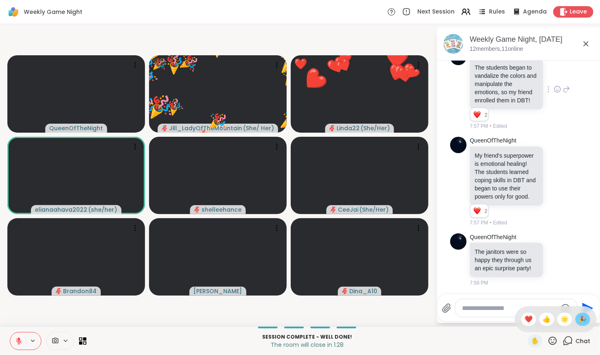
click at [579, 321] on span "🎉" at bounding box center [582, 319] width 8 height 10
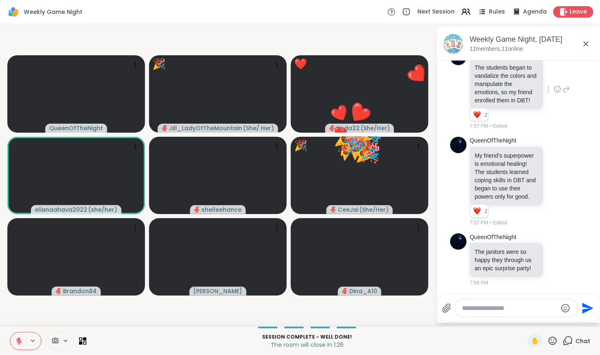
click at [547, 340] on icon at bounding box center [552, 341] width 10 height 10
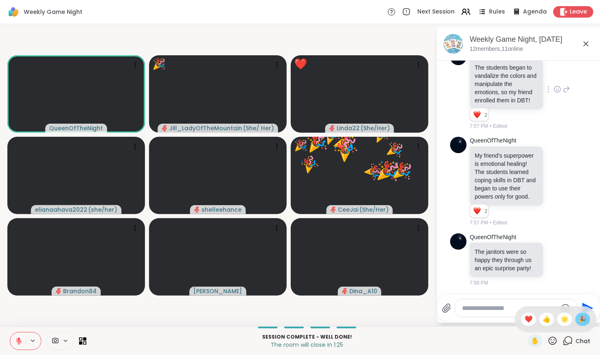
click at [578, 319] on span "🎉" at bounding box center [582, 319] width 8 height 10
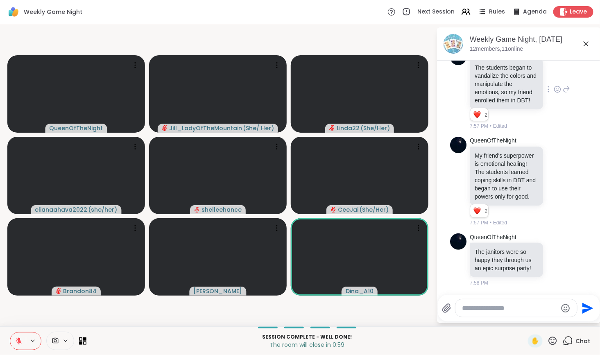
click at [548, 339] on icon at bounding box center [552, 341] width 10 height 10
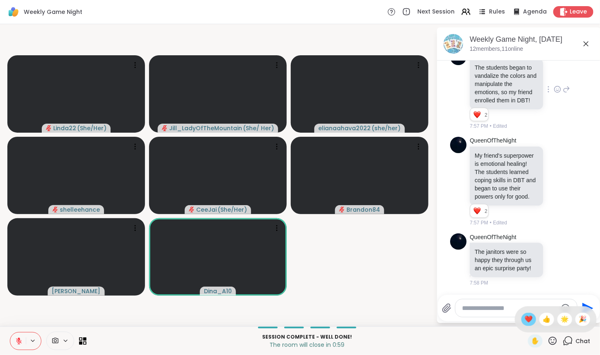
click at [524, 318] on span "❤️" at bounding box center [528, 319] width 8 height 10
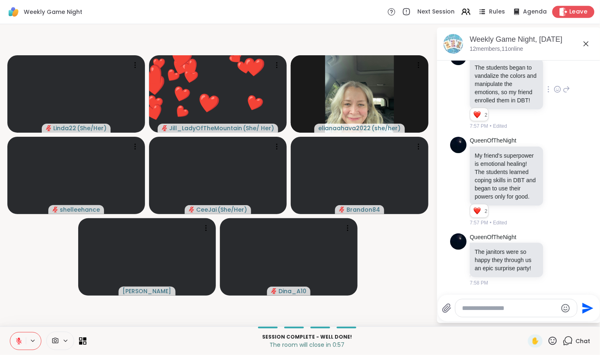
click at [569, 13] on span "Leave" at bounding box center [578, 12] width 18 height 9
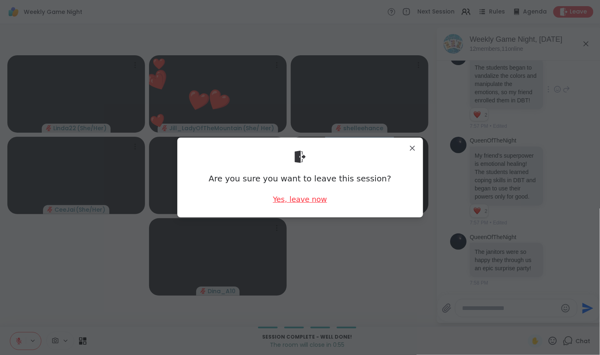
click at [298, 197] on div "Yes, leave now" at bounding box center [300, 199] width 54 height 10
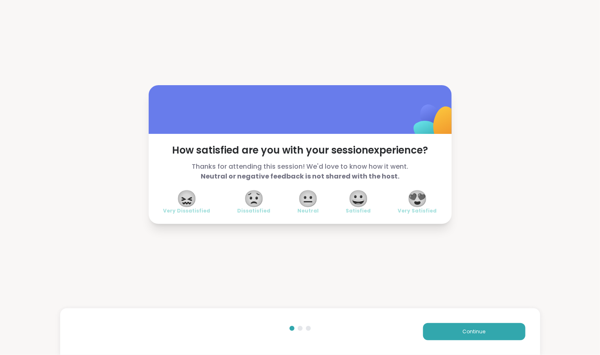
click at [415, 201] on span "😍" at bounding box center [417, 198] width 20 height 15
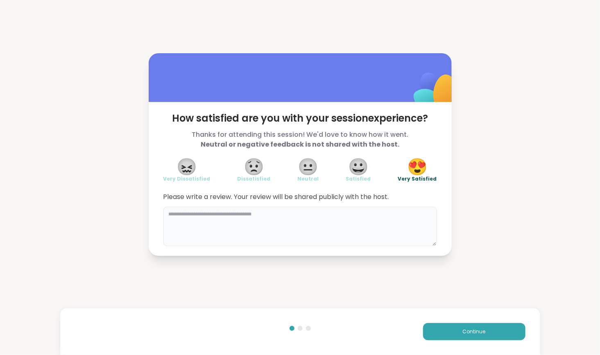
click at [334, 210] on textarea at bounding box center [299, 226] width 273 height 39
type textarea "*"
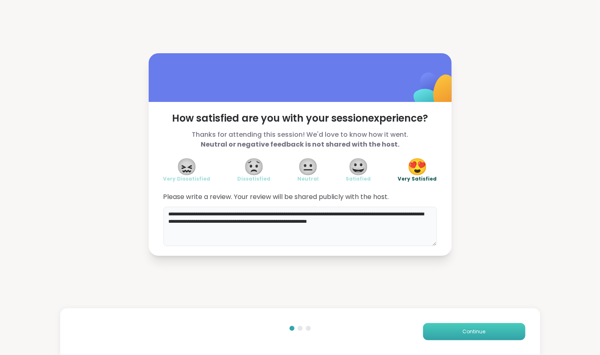
type textarea "**********"
click at [451, 332] on button "Continue" at bounding box center [474, 331] width 102 height 17
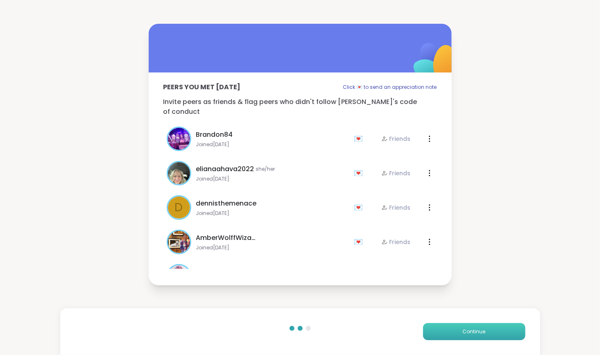
click at [451, 332] on button "Continue" at bounding box center [474, 331] width 102 height 17
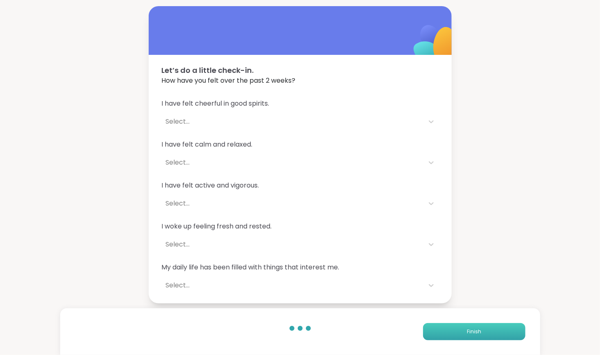
click at [451, 332] on button "Finish" at bounding box center [474, 331] width 102 height 17
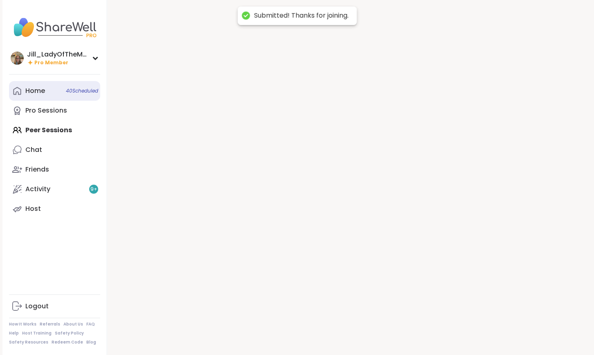
click at [85, 88] on span "40 Scheduled" at bounding box center [82, 91] width 32 height 7
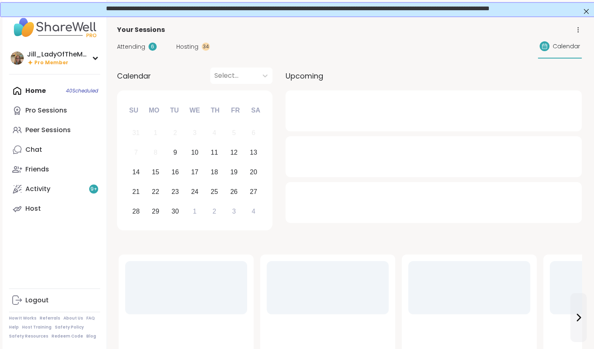
click at [147, 45] on div "Attending 6" at bounding box center [137, 47] width 40 height 9
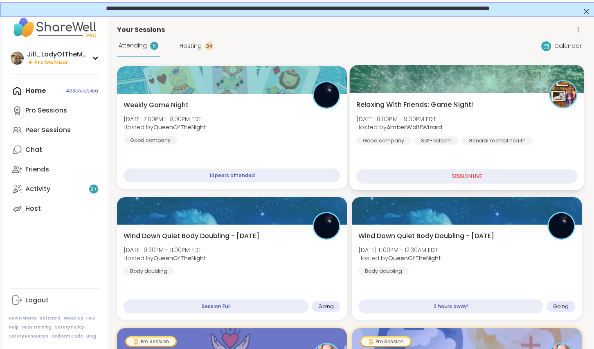
click at [415, 115] on span "[DATE] 8:00PM - 9:30PM EDT" at bounding box center [399, 119] width 86 height 8
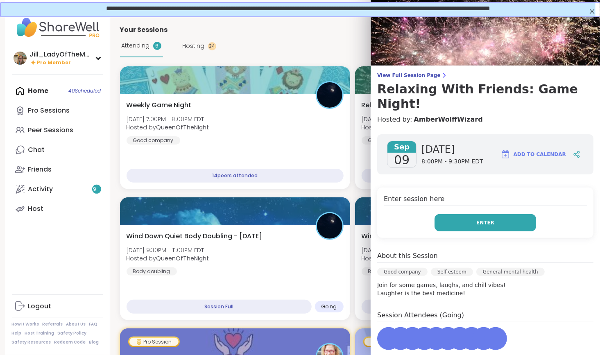
click at [467, 214] on button "Enter" at bounding box center [484, 222] width 101 height 17
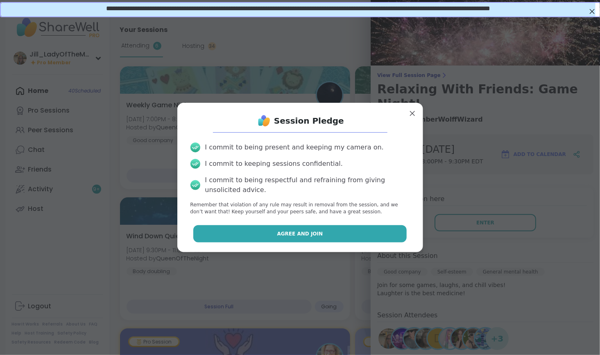
click at [375, 233] on button "Agree and Join" at bounding box center [299, 233] width 213 height 17
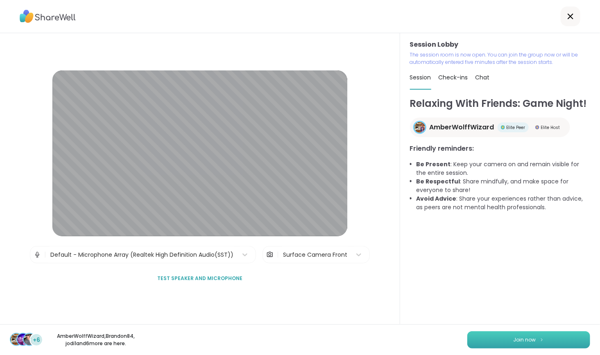
click at [505, 340] on button "Join now" at bounding box center [528, 339] width 123 height 17
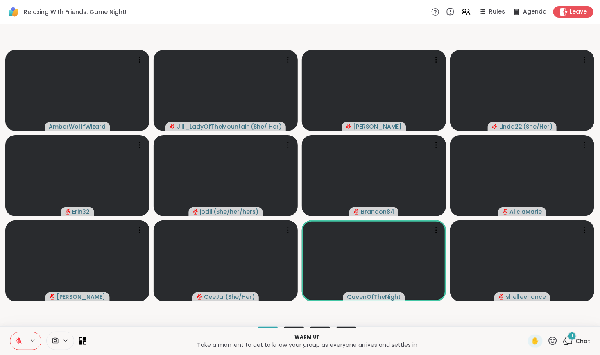
click at [20, 341] on icon at bounding box center [18, 340] width 7 height 7
click at [571, 338] on span "1" at bounding box center [572, 335] width 2 height 7
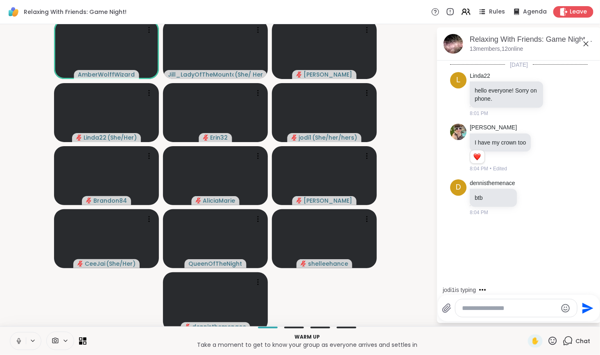
click at [17, 342] on icon at bounding box center [18, 340] width 7 height 7
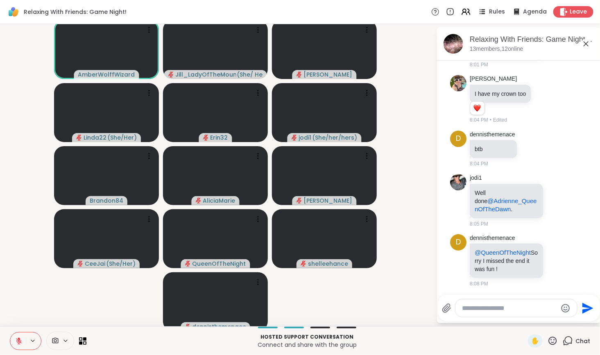
scroll to position [61, 0]
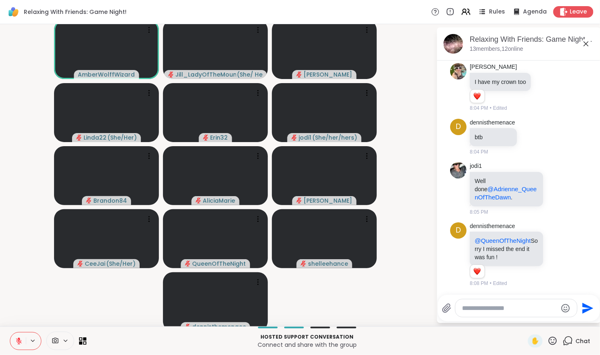
click at [17, 342] on icon at bounding box center [18, 340] width 7 height 7
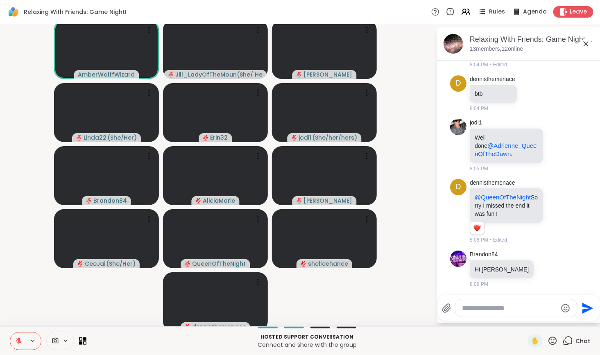
click at [20, 343] on icon at bounding box center [18, 340] width 7 height 7
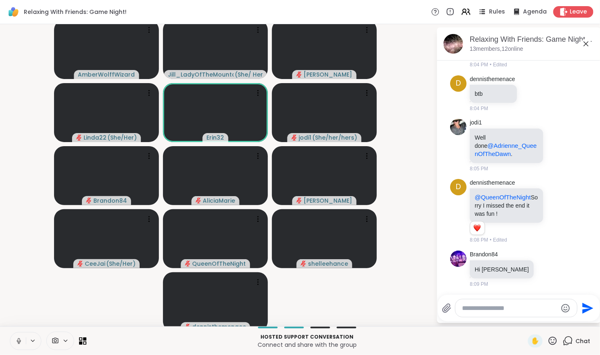
click at [18, 338] on icon at bounding box center [19, 340] width 2 height 4
click at [544, 266] on icon at bounding box center [547, 268] width 7 height 8
click at [544, 256] on div "Select Reaction: Heart" at bounding box center [547, 255] width 7 height 7
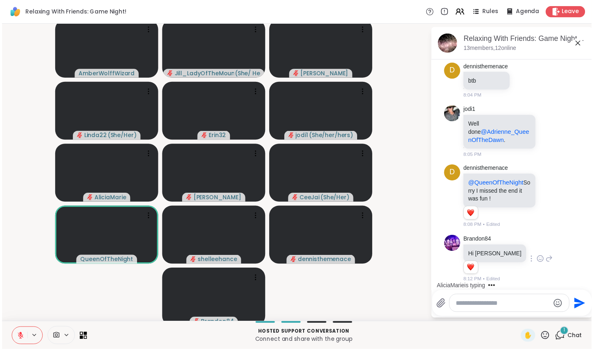
scroll to position [159, 0]
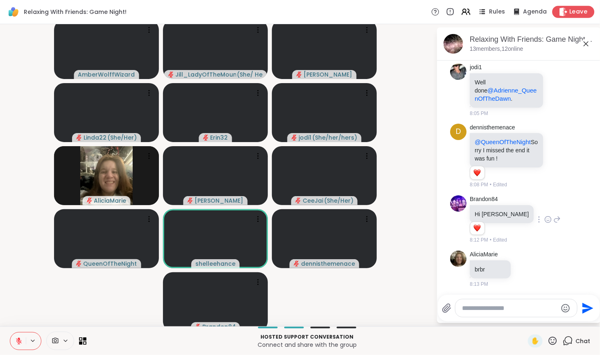
click at [573, 9] on span "Leave" at bounding box center [578, 12] width 18 height 9
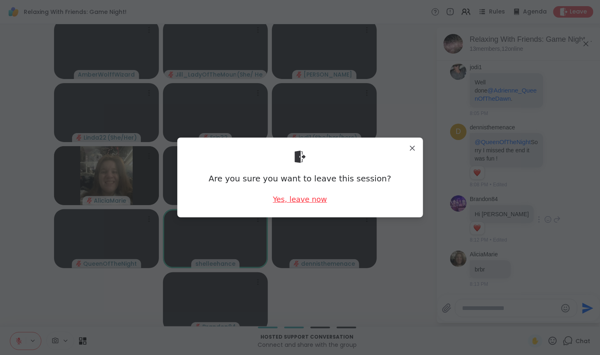
click at [298, 198] on div "Yes, leave now" at bounding box center [300, 199] width 54 height 10
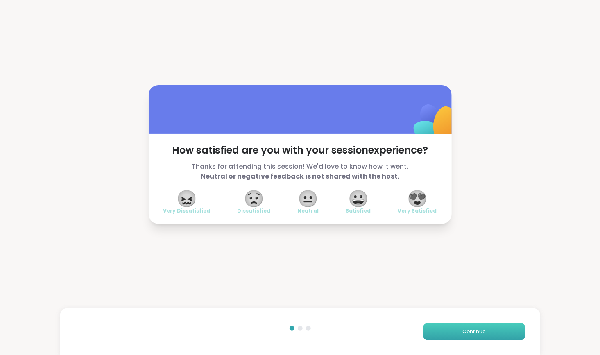
click at [449, 333] on button "Continue" at bounding box center [474, 331] width 102 height 17
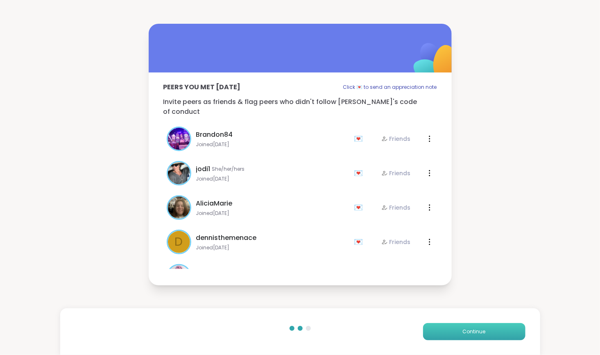
click at [452, 332] on button "Continue" at bounding box center [474, 331] width 102 height 17
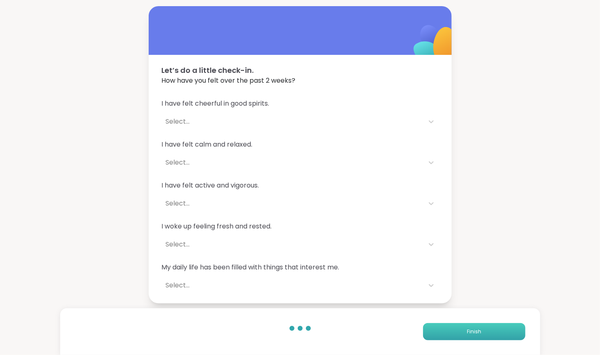
click at [449, 332] on button "Finish" at bounding box center [474, 331] width 102 height 17
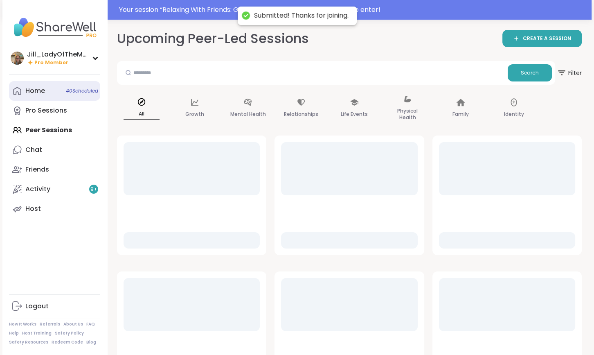
click at [72, 88] on span "40 Scheduled" at bounding box center [82, 91] width 32 height 7
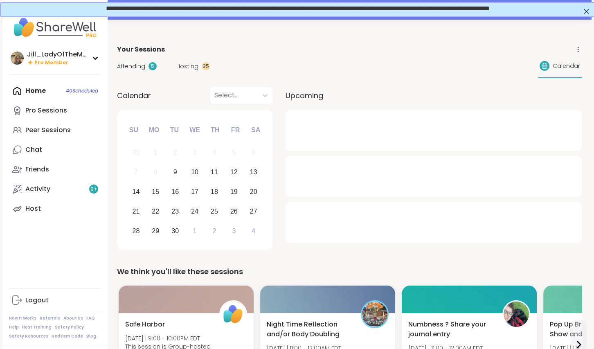
click at [147, 65] on div "Attending 5" at bounding box center [137, 66] width 40 height 9
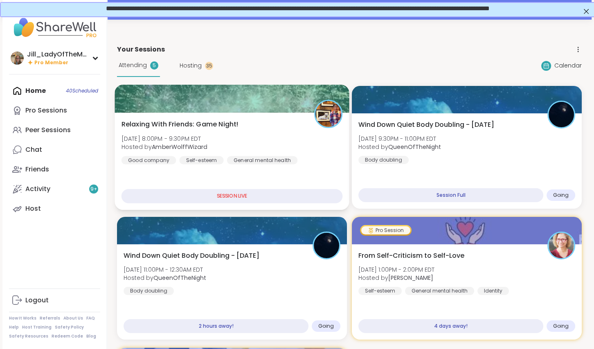
click at [321, 141] on div "Relaxing With Friends: Game Night! [DATE] 8:00PM - 9:30PM EDT Hosted by AmberWo…" at bounding box center [232, 142] width 221 height 45
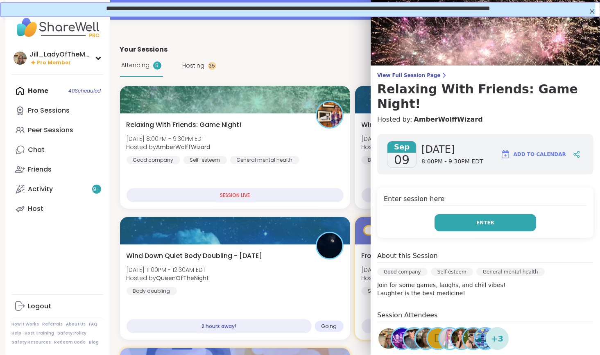
click at [489, 214] on button "Enter" at bounding box center [484, 222] width 101 height 17
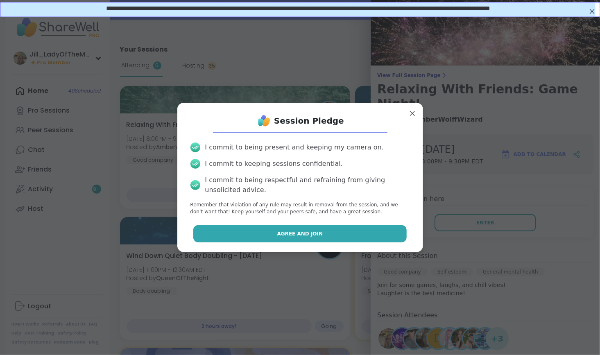
click at [366, 229] on button "Agree and Join" at bounding box center [299, 233] width 213 height 17
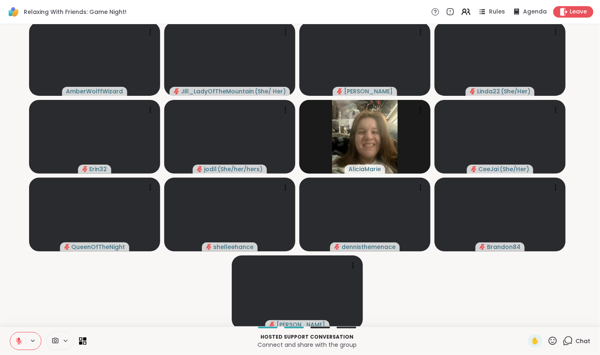
click at [562, 341] on icon at bounding box center [567, 341] width 10 height 10
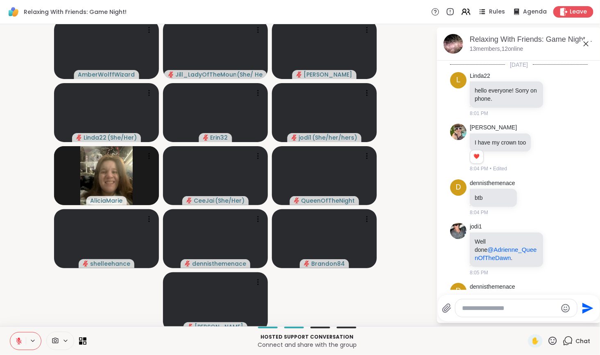
scroll to position [159, 0]
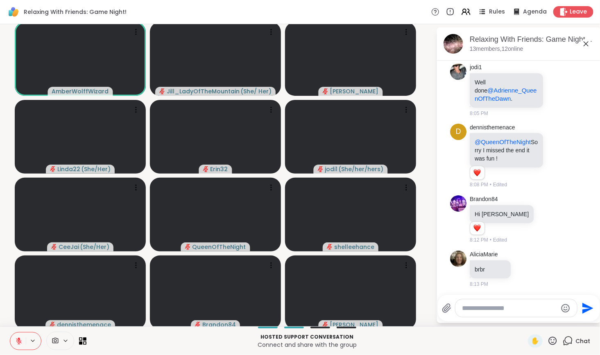
click at [16, 337] on icon at bounding box center [18, 340] width 7 height 7
click at [20, 342] on icon at bounding box center [17, 340] width 7 height 7
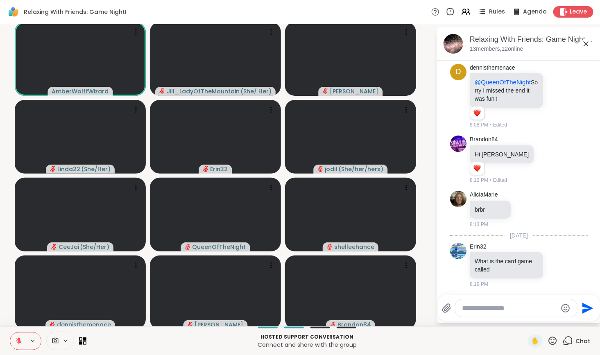
click at [18, 344] on icon at bounding box center [19, 341] width 6 height 6
click at [19, 347] on button at bounding box center [18, 340] width 16 height 17
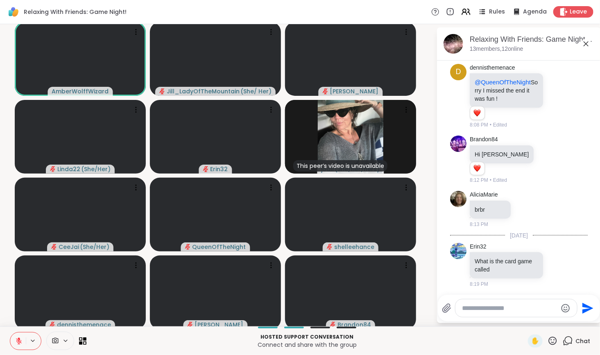
click at [21, 341] on icon at bounding box center [18, 340] width 7 height 7
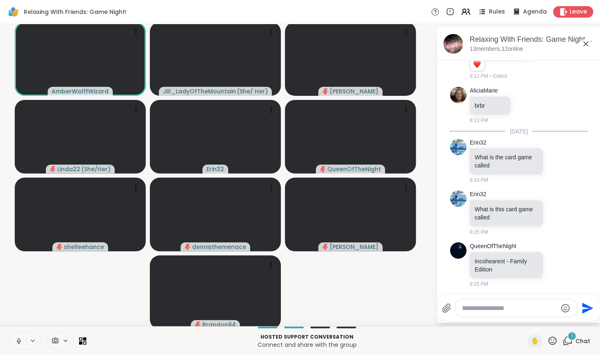
scroll to position [366, 0]
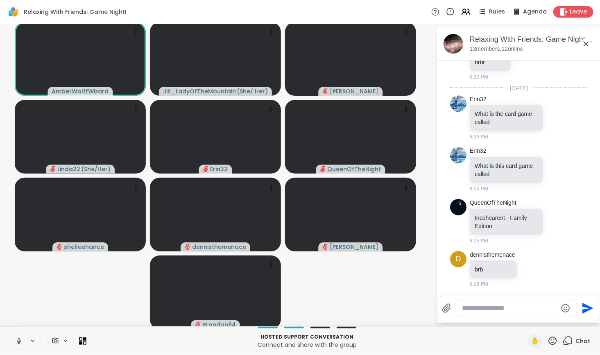
click at [16, 338] on icon at bounding box center [18, 340] width 7 height 7
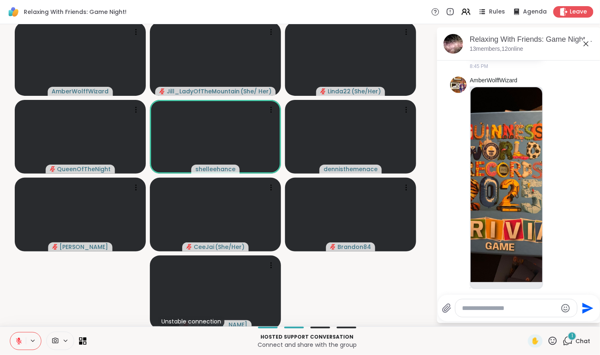
scroll to position [1026, 0]
